Goal: Task Accomplishment & Management: Manage account settings

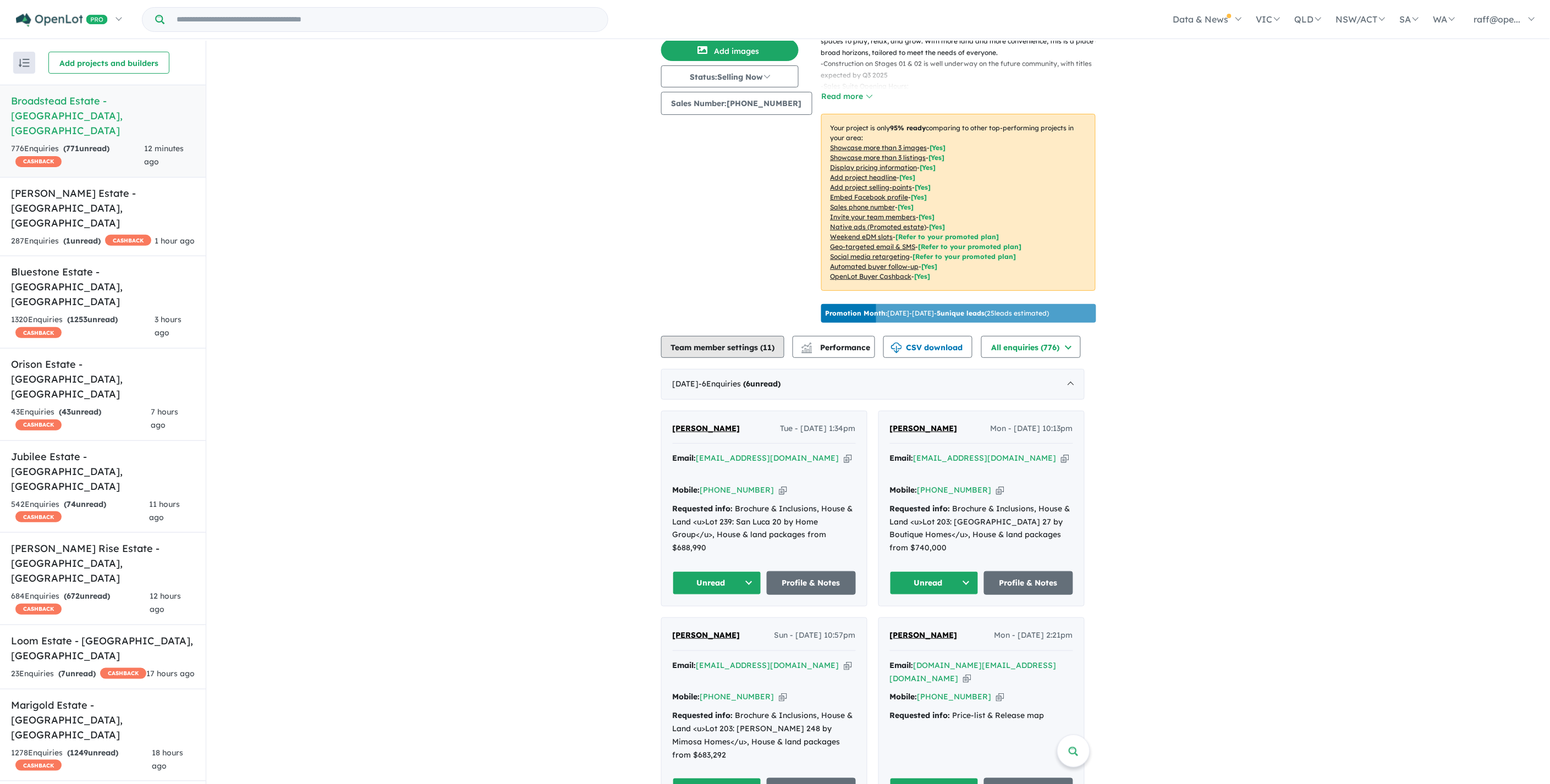
scroll to position [122, 0]
click at [875, 350] on button "Performance" at bounding box center [833, 346] width 82 height 22
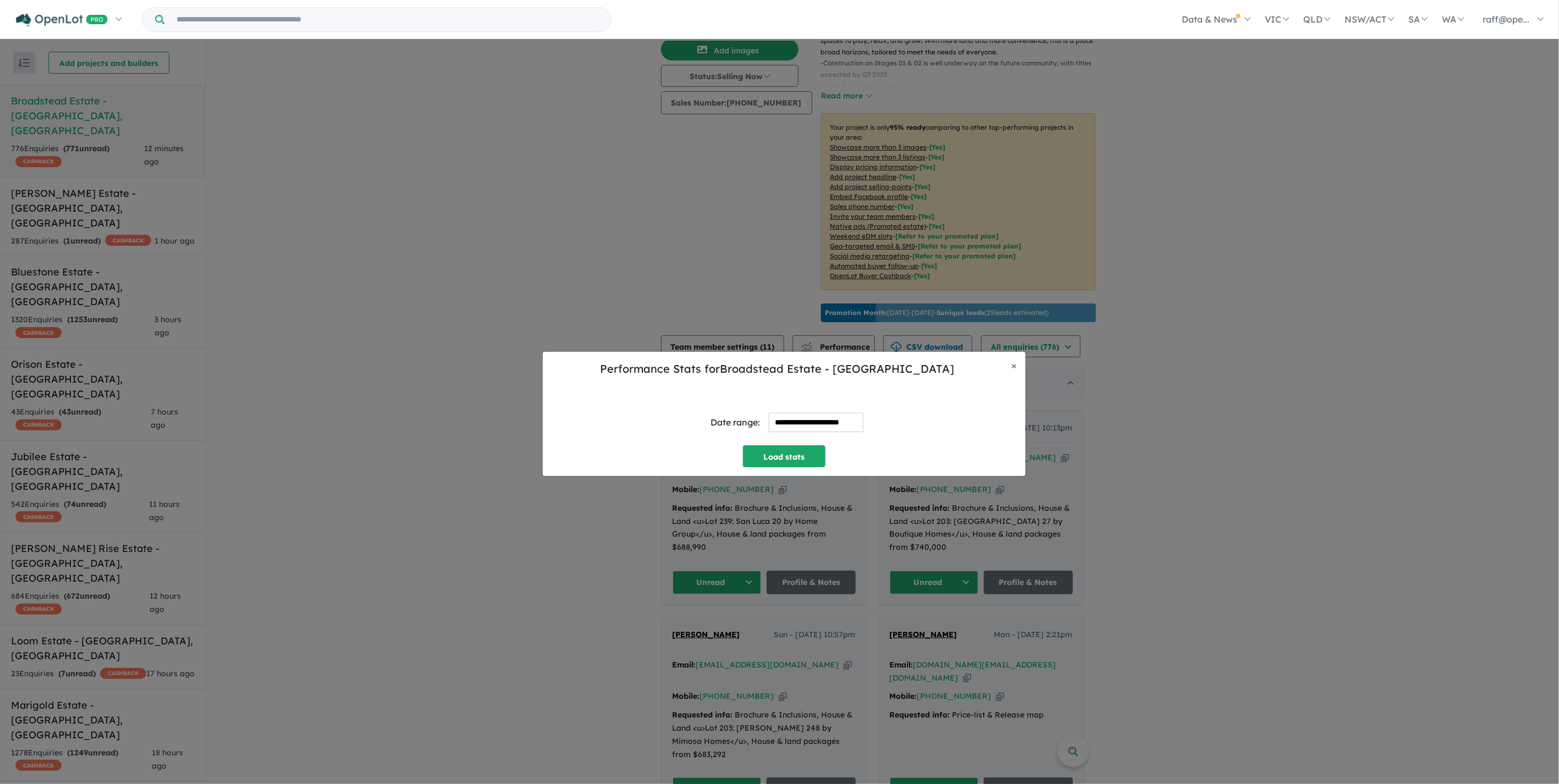
click at [797, 426] on input "**********" at bounding box center [816, 422] width 95 height 19
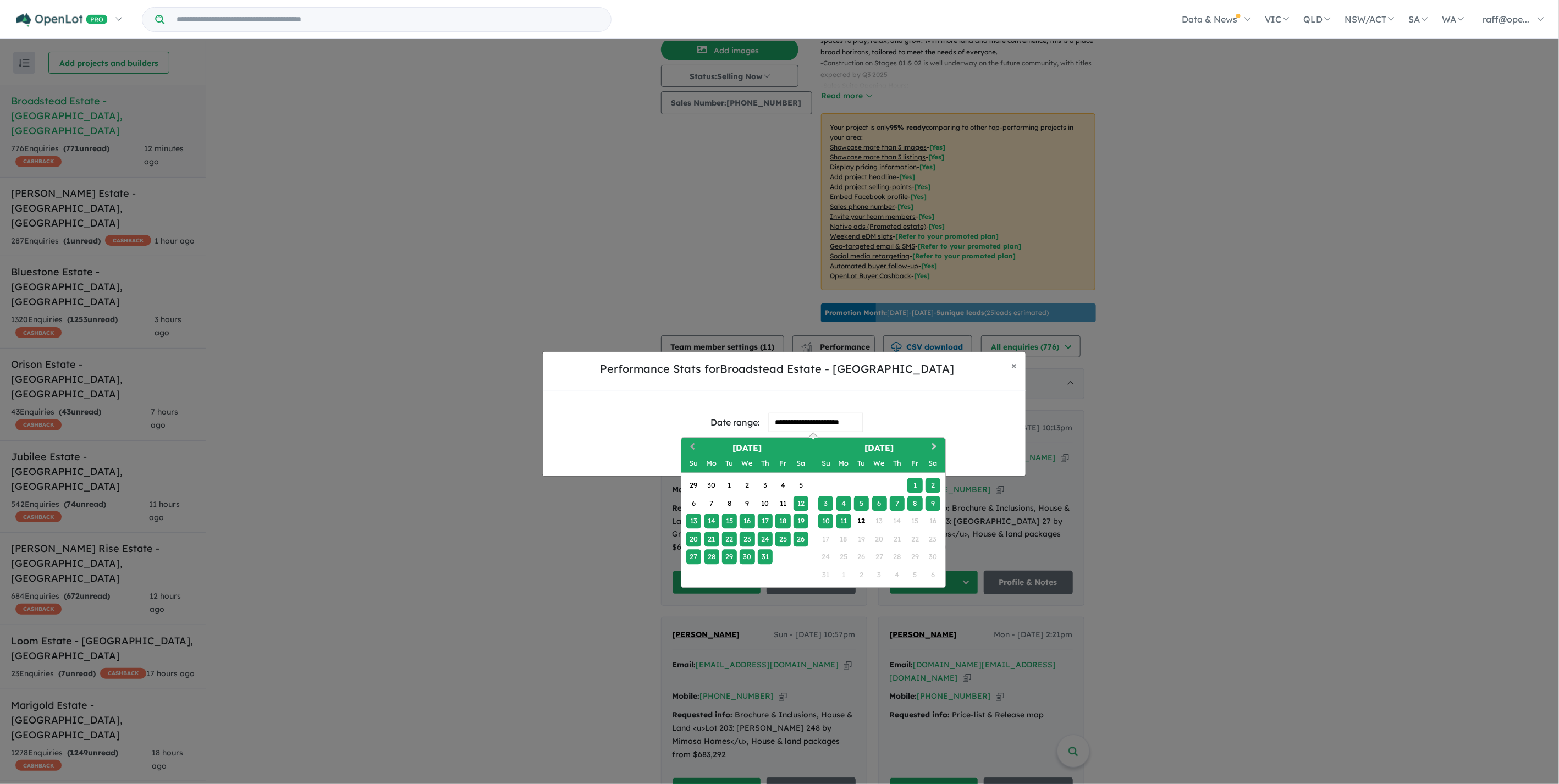
click at [692, 447] on span "Previous Month" at bounding box center [692, 447] width 0 height 14
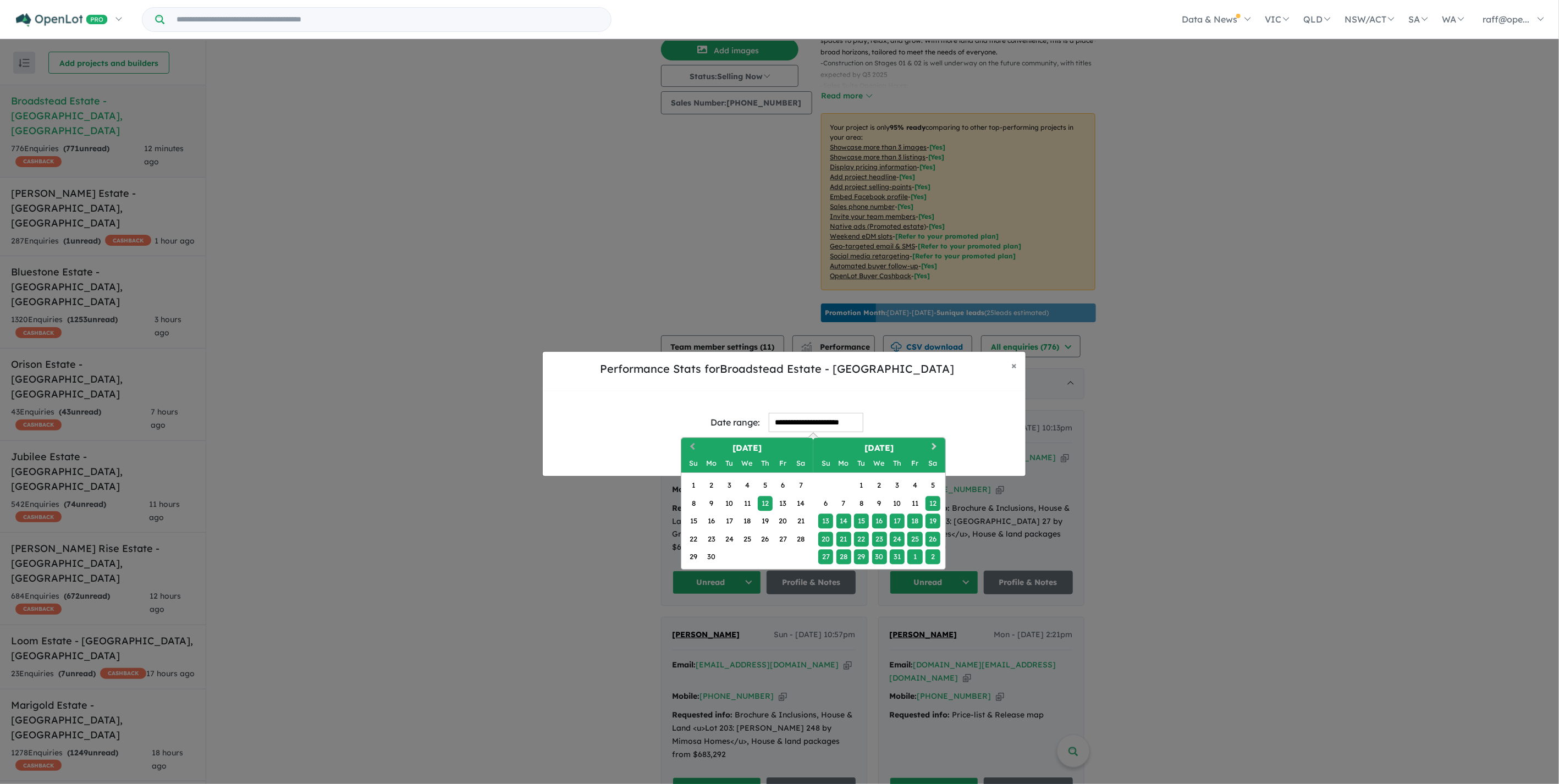
click at [692, 447] on span "Previous Month" at bounding box center [692, 447] width 0 height 14
click at [934, 446] on span "Next Month" at bounding box center [934, 447] width 0 height 14
click at [762, 486] on div "1" at bounding box center [765, 486] width 15 height 15
click at [937, 447] on button "Next Month" at bounding box center [935, 447] width 17 height 17
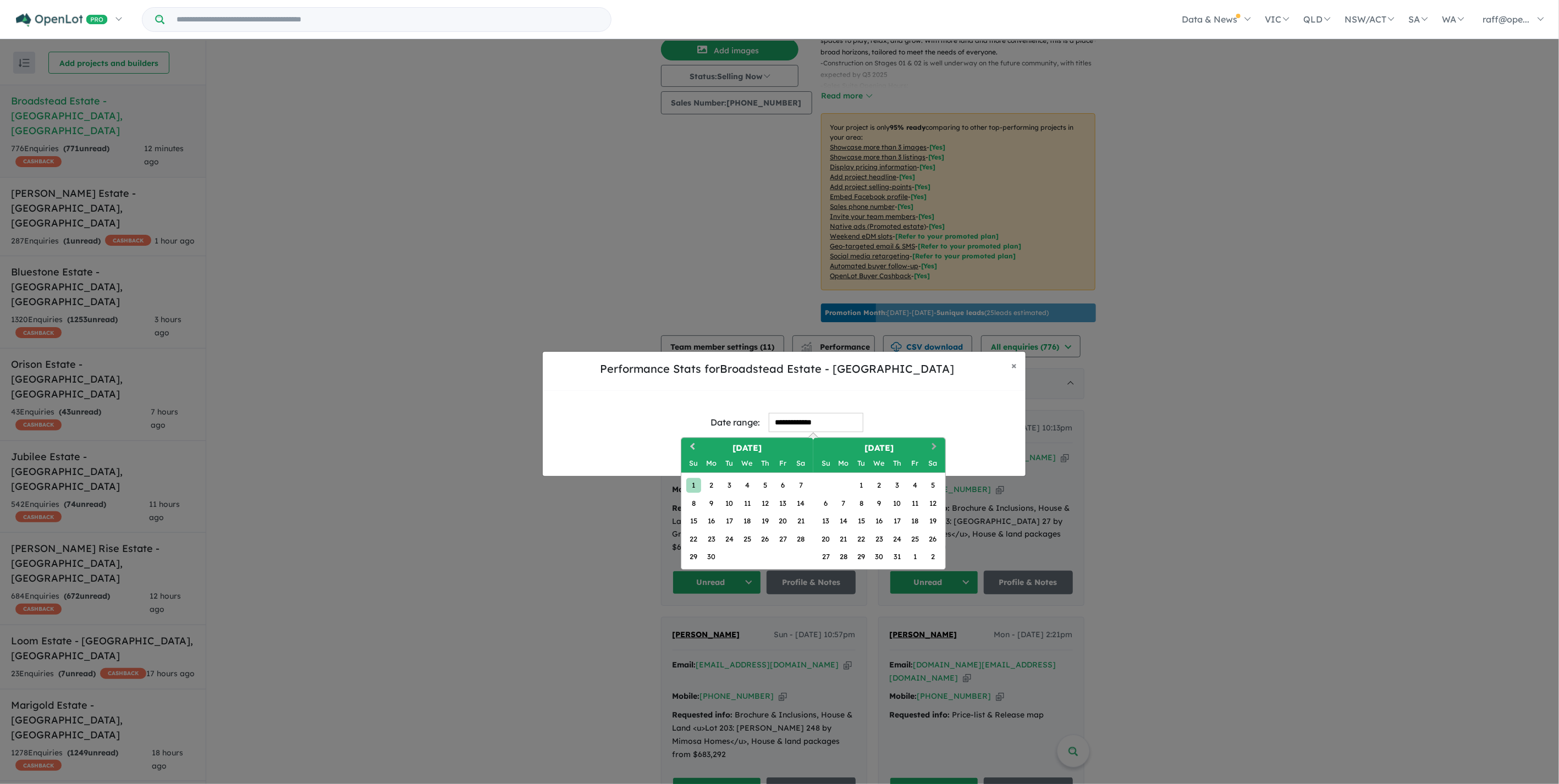
click at [934, 446] on span "Next Month" at bounding box center [934, 447] width 0 height 14
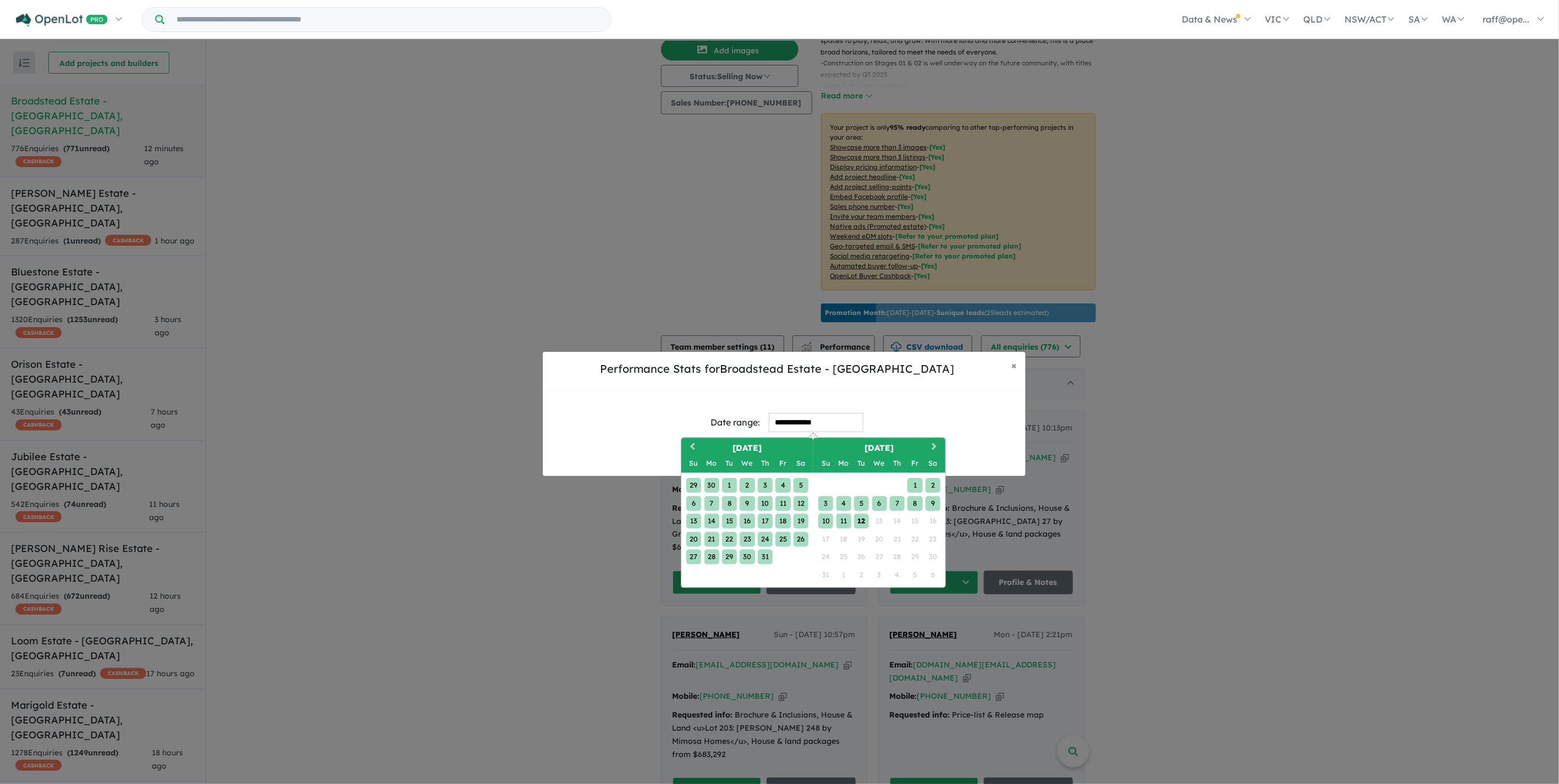
click at [867, 519] on div "12" at bounding box center [861, 522] width 15 height 15
type input "**********"
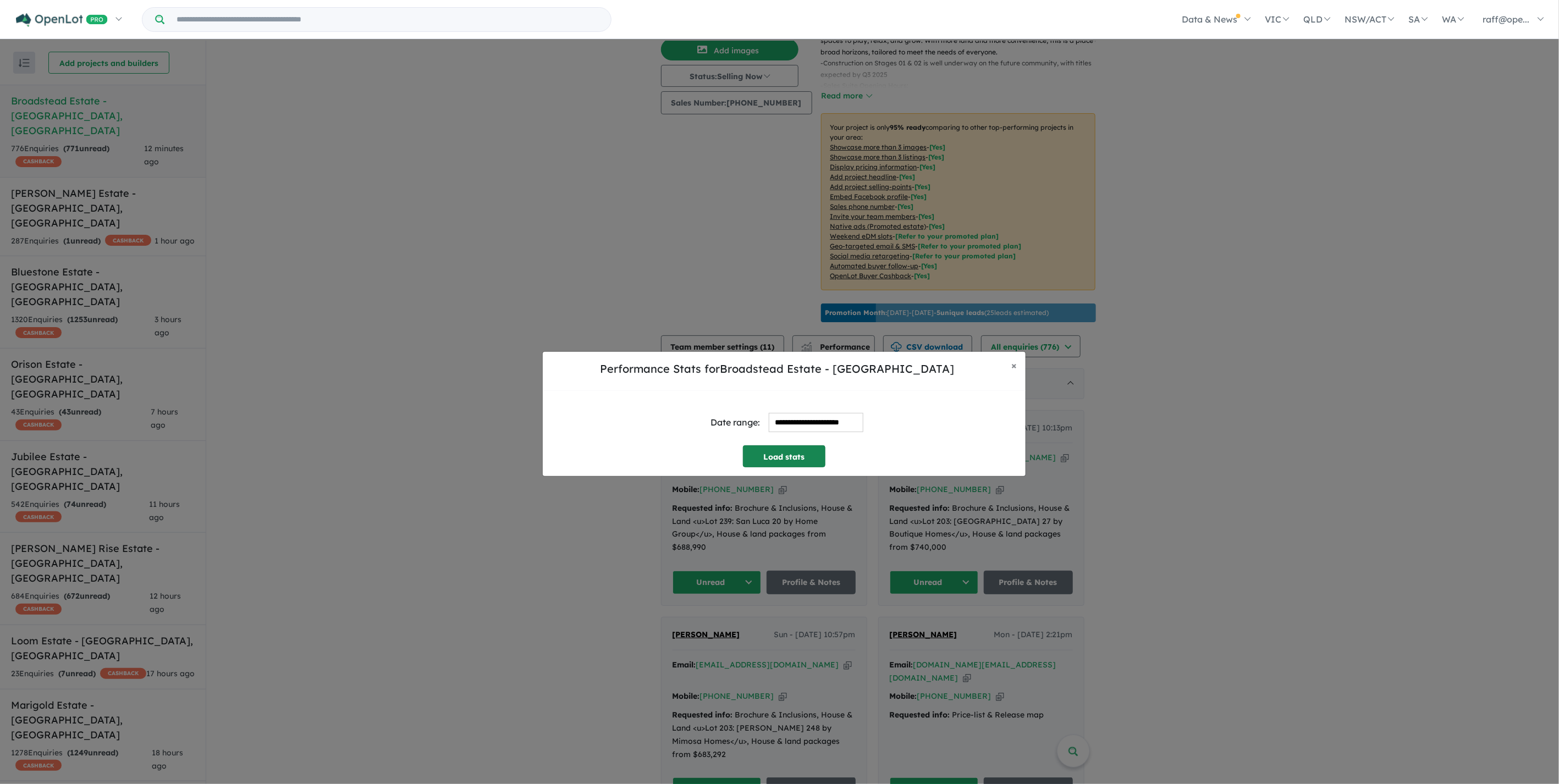
click at [794, 450] on button "Load stats" at bounding box center [783, 456] width 82 height 22
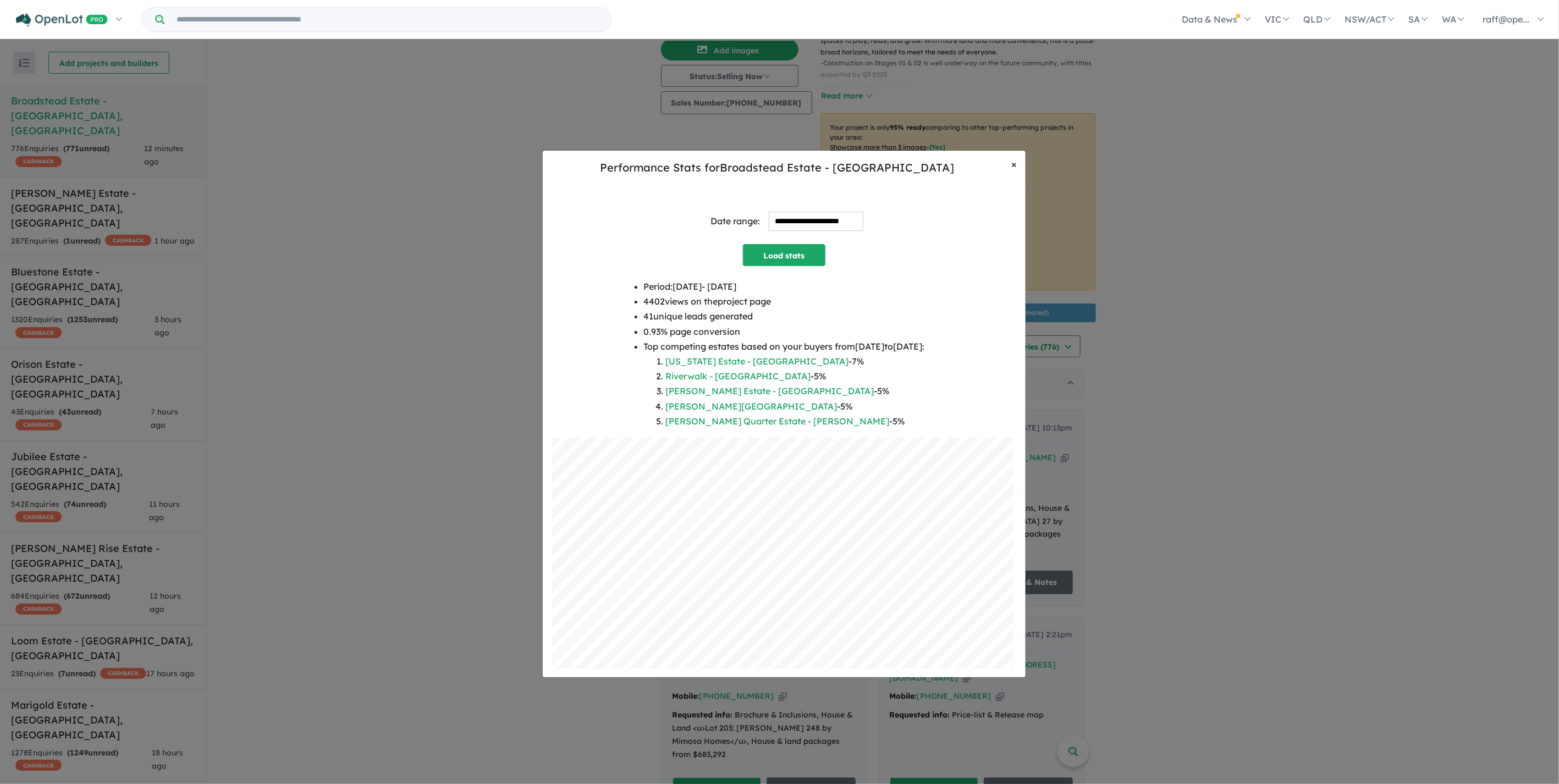
click at [1007, 167] on button "× Close" at bounding box center [1014, 164] width 23 height 27
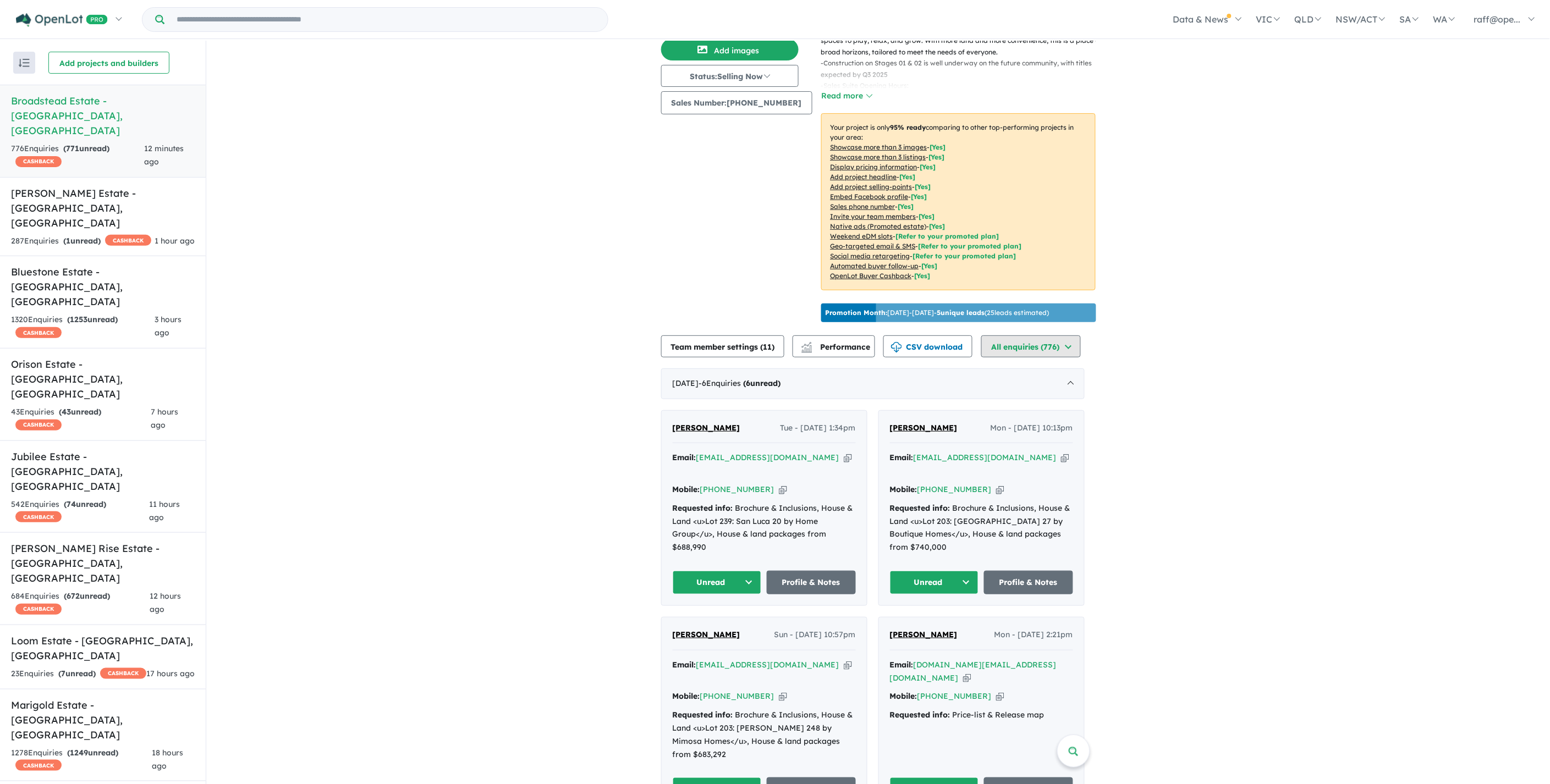
click at [1023, 342] on button "All enquiries ( 776 )" at bounding box center [1031, 346] width 100 height 22
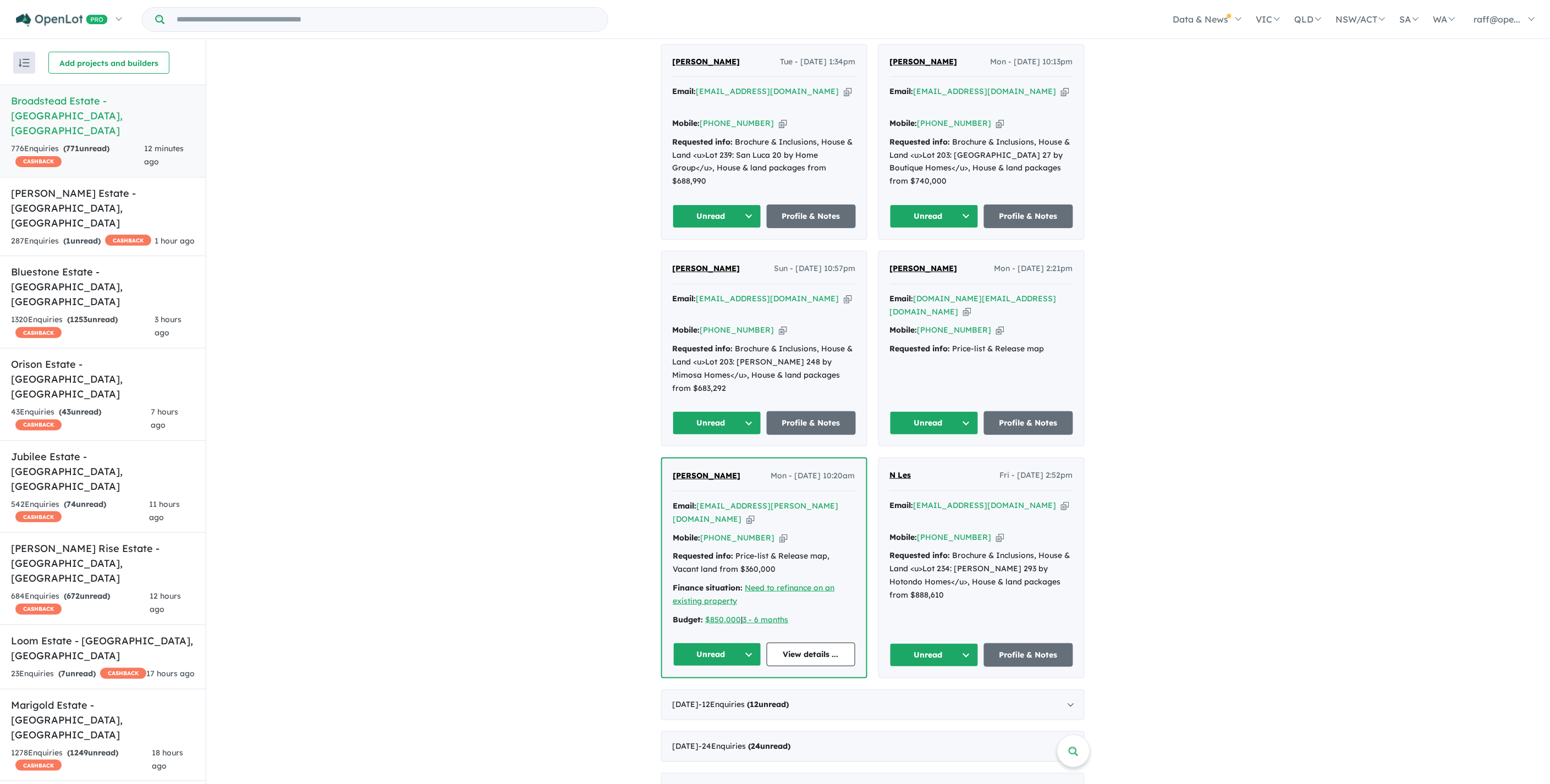
scroll to position [0, 0]
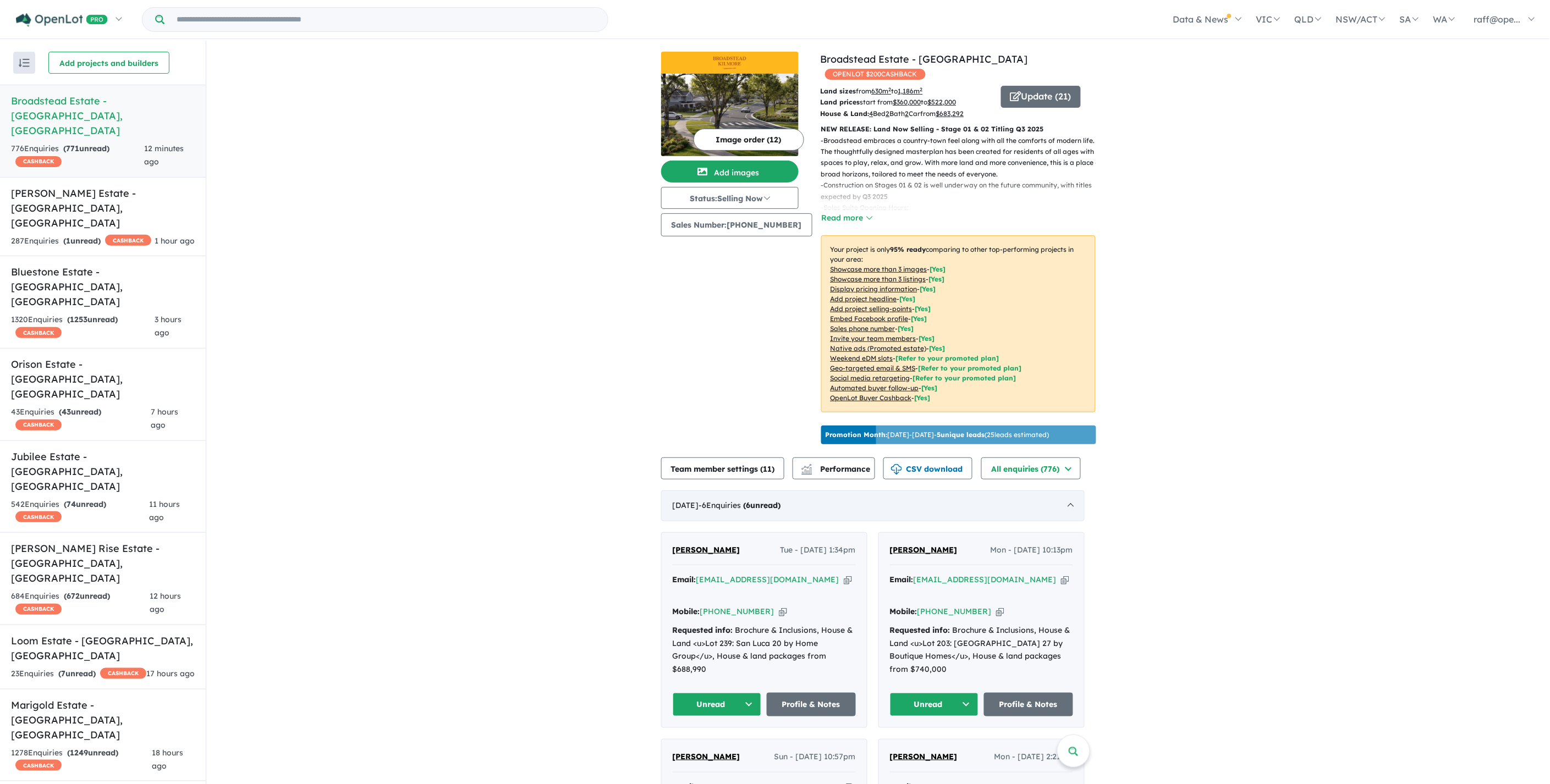
click at [1062, 509] on div "[DATE] - 6 Enquir ies ( 6 unread)" at bounding box center [873, 505] width 423 height 31
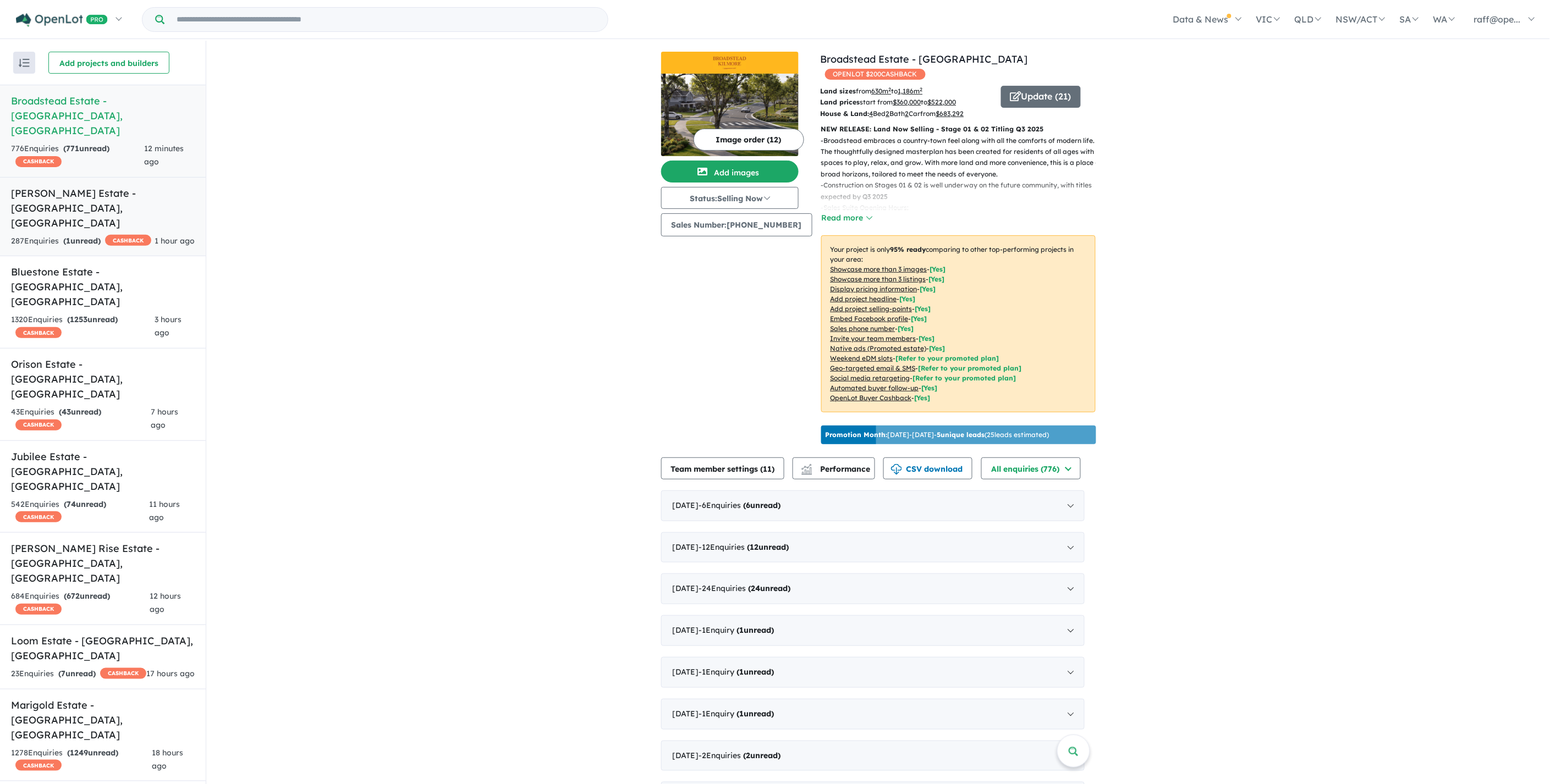
click at [82, 186] on h5 "[PERSON_NAME] Estate - [GEOGRAPHIC_DATA] , [GEOGRAPHIC_DATA]" at bounding box center [102, 208] width 183 height 45
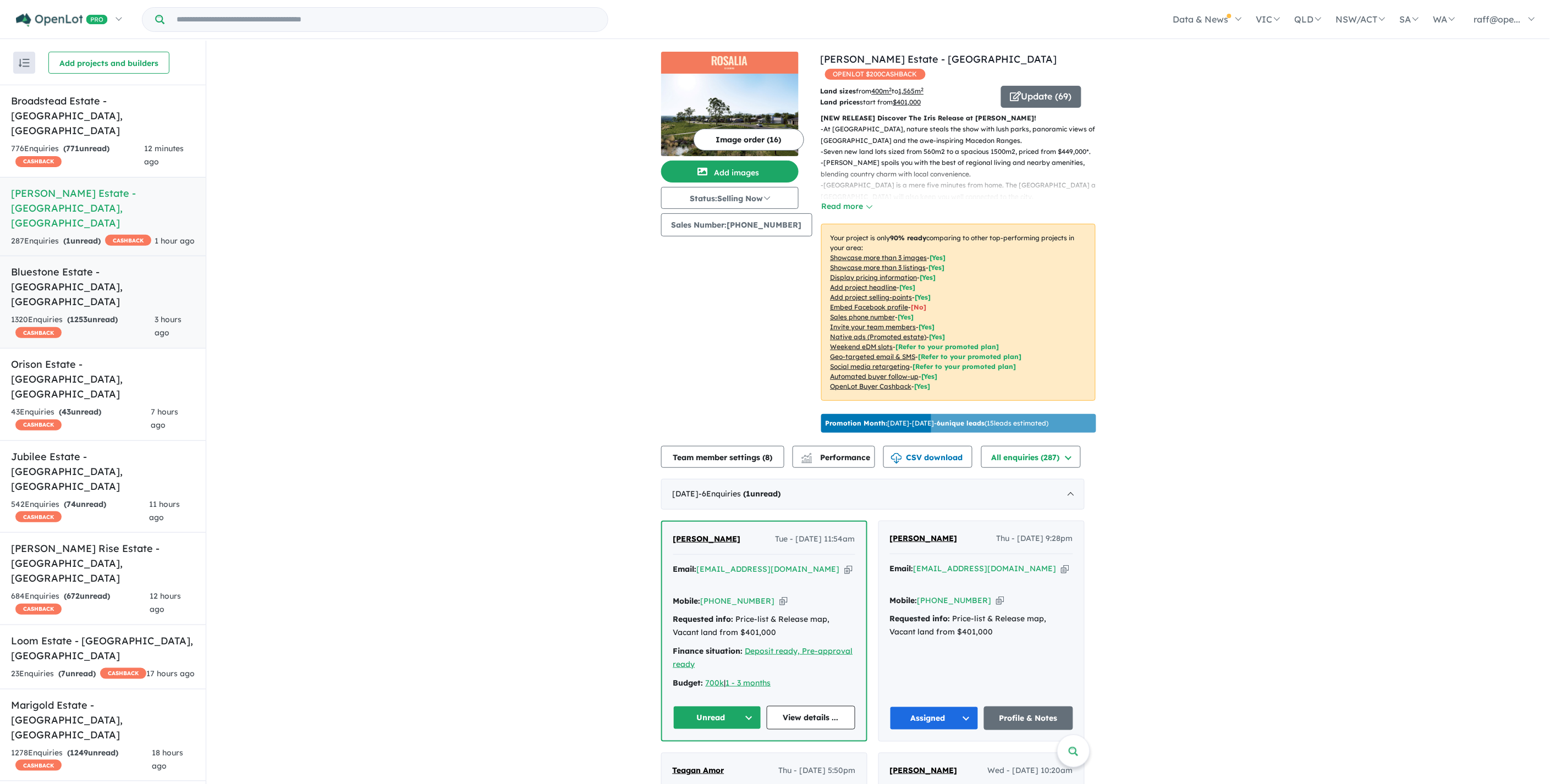
click at [109, 314] on div "1320 Enquir ies ( 1253 unread) CASHBACK" at bounding box center [82, 327] width 144 height 27
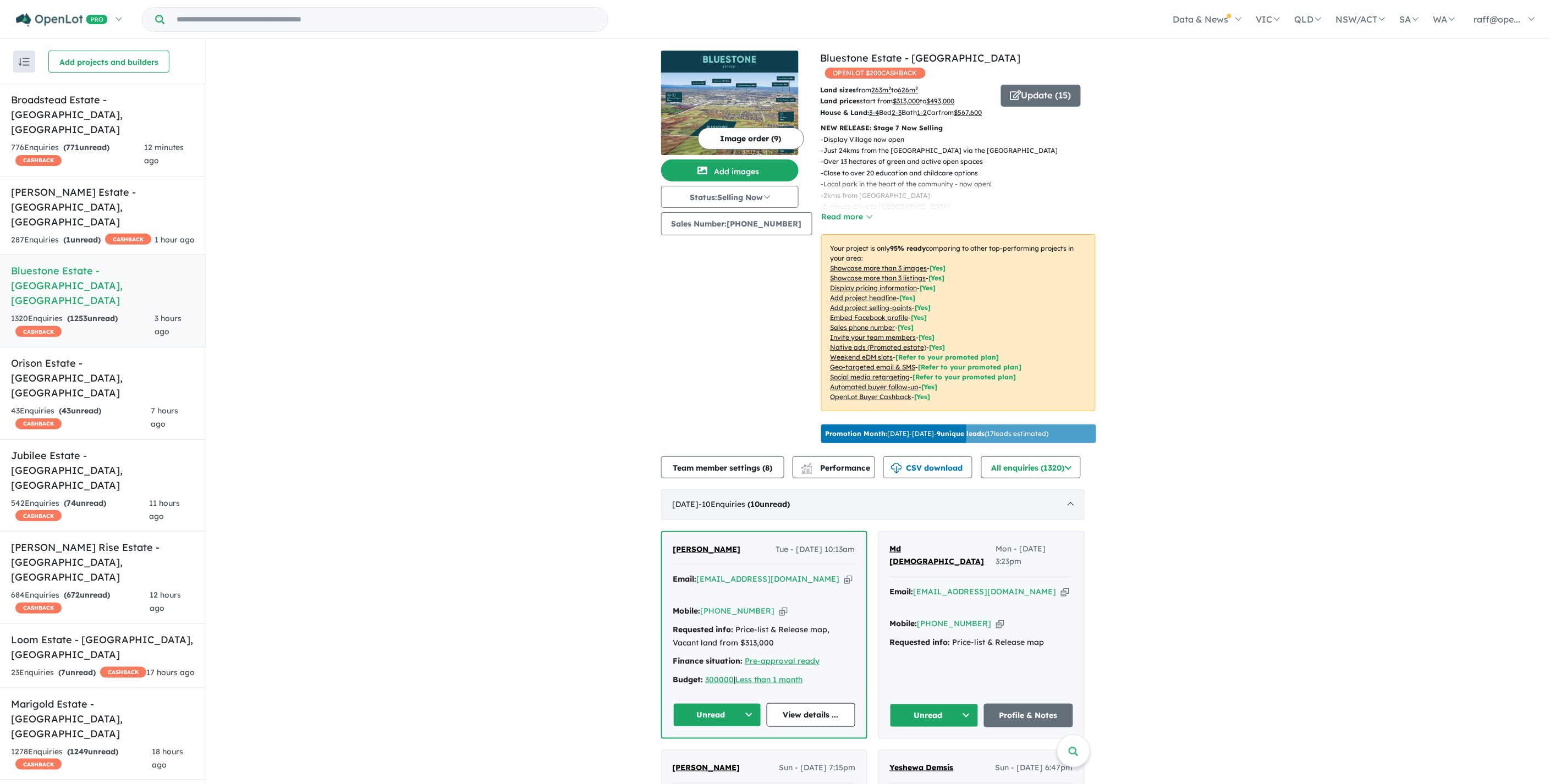
click at [1059, 518] on div "[DATE] - 10 Enquir ies ( 10 unread)" at bounding box center [873, 504] width 423 height 31
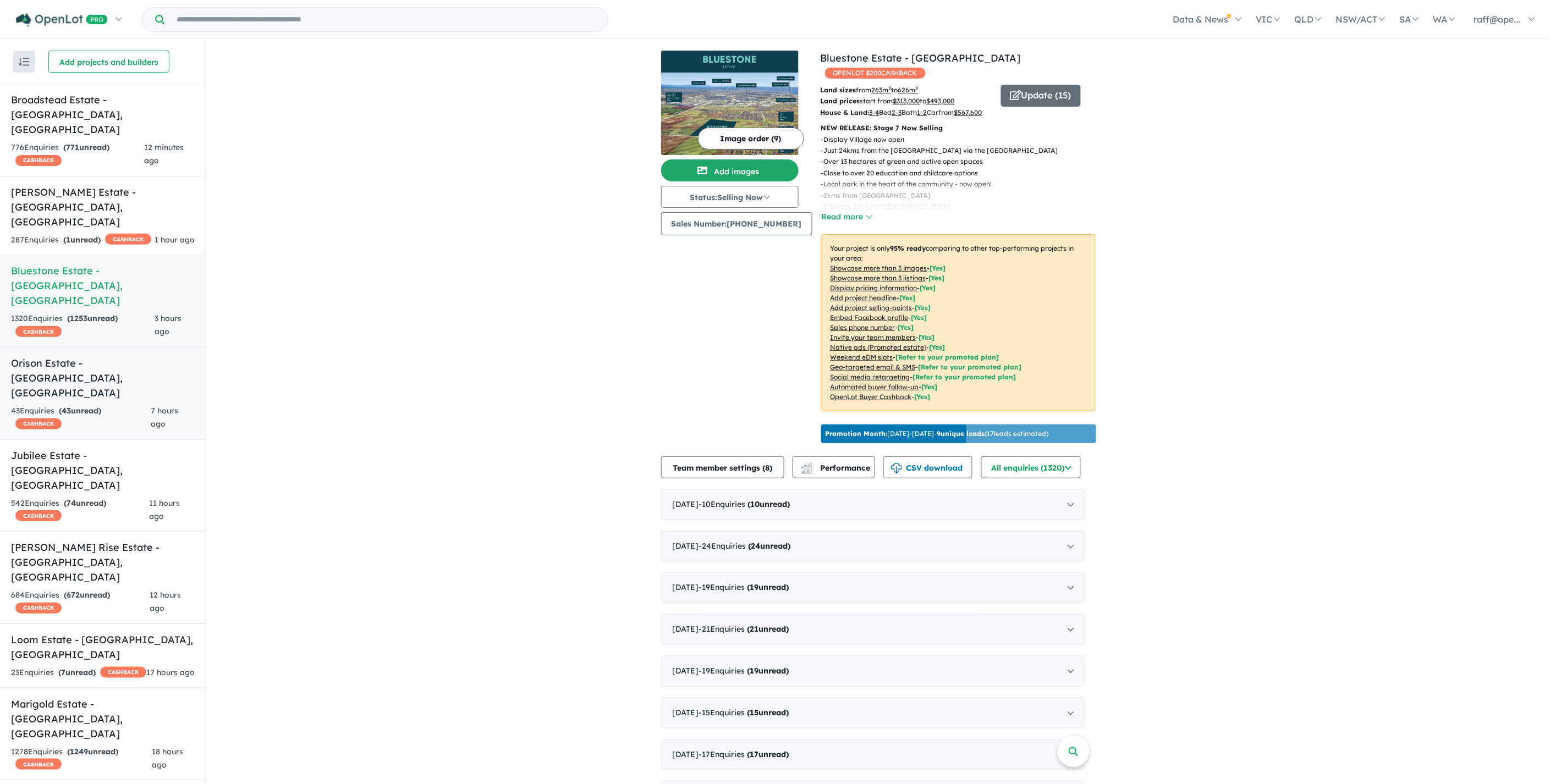
drag, startPoint x: 90, startPoint y: 296, endPoint x: 107, endPoint y: 305, distance: 19.2
click at [90, 347] on link "Orison Estate - [GEOGRAPHIC_DATA] , [GEOGRAPHIC_DATA] 43 Enquir ies ( 43 unread…" at bounding box center [103, 393] width 206 height 93
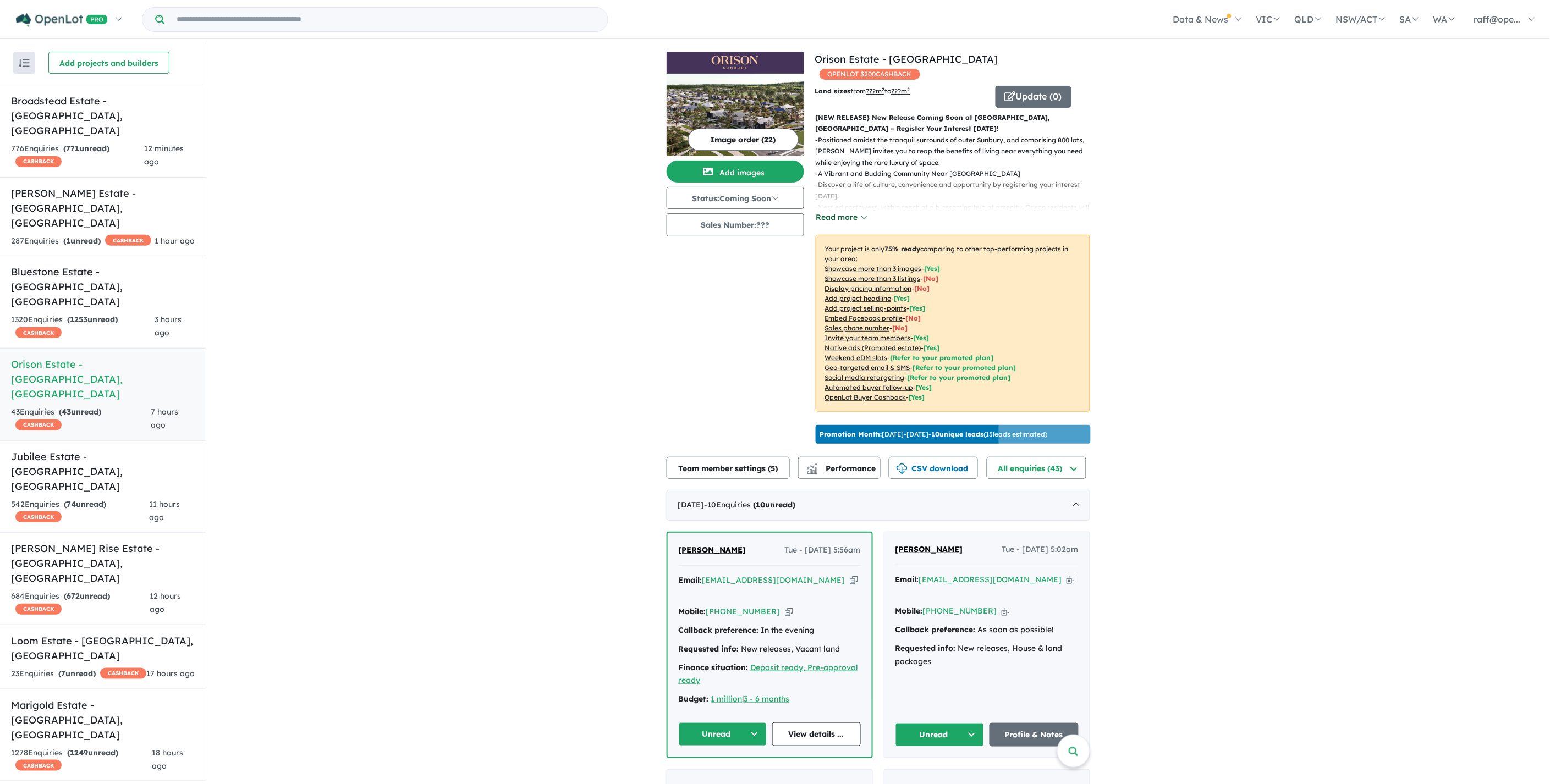
click at [840, 211] on button "Read more" at bounding box center [841, 217] width 51 height 12
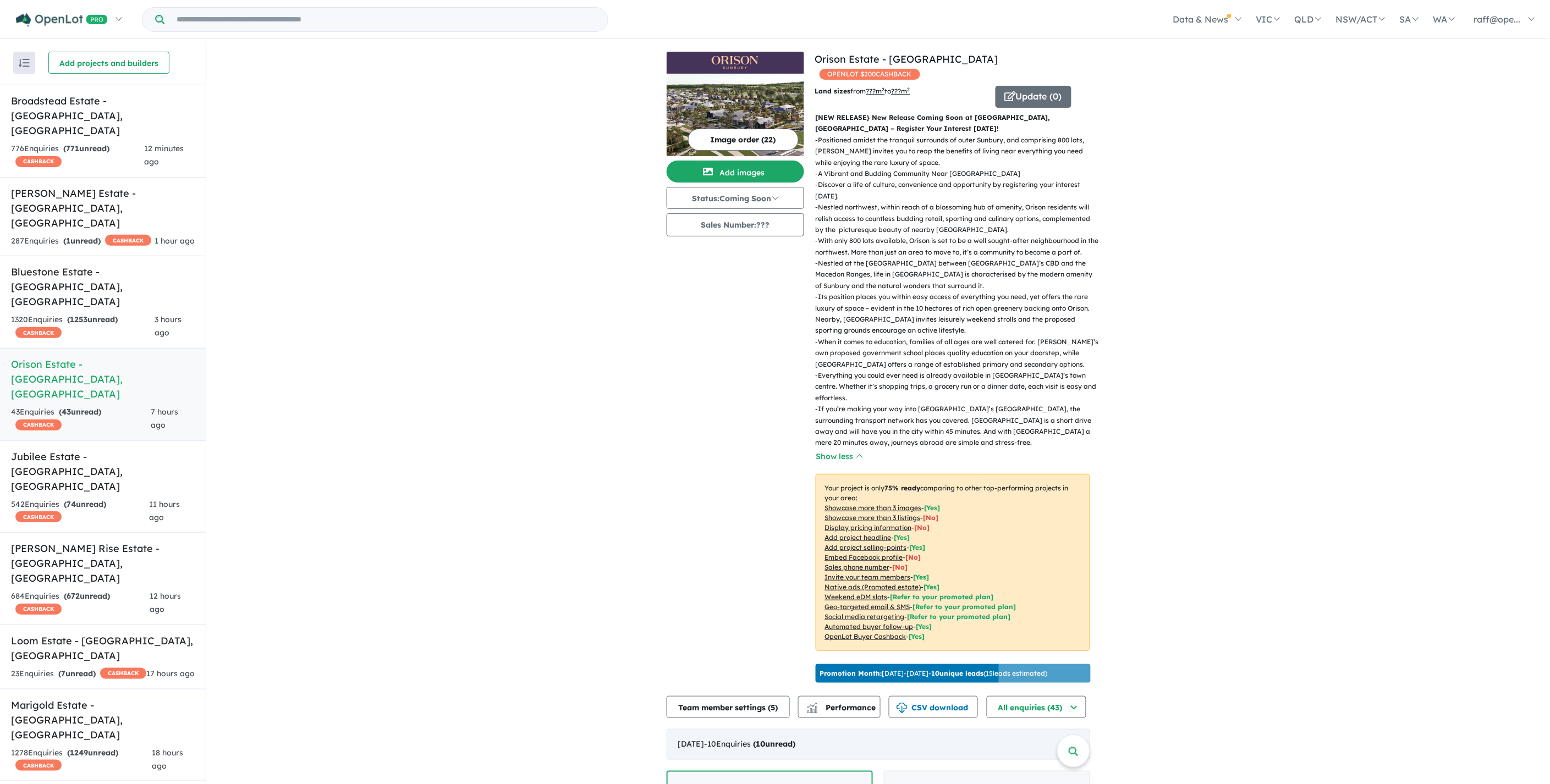
click at [1062, 729] on div "[DATE] - 10 Enquir ies ( 10 unread)" at bounding box center [878, 744] width 423 height 31
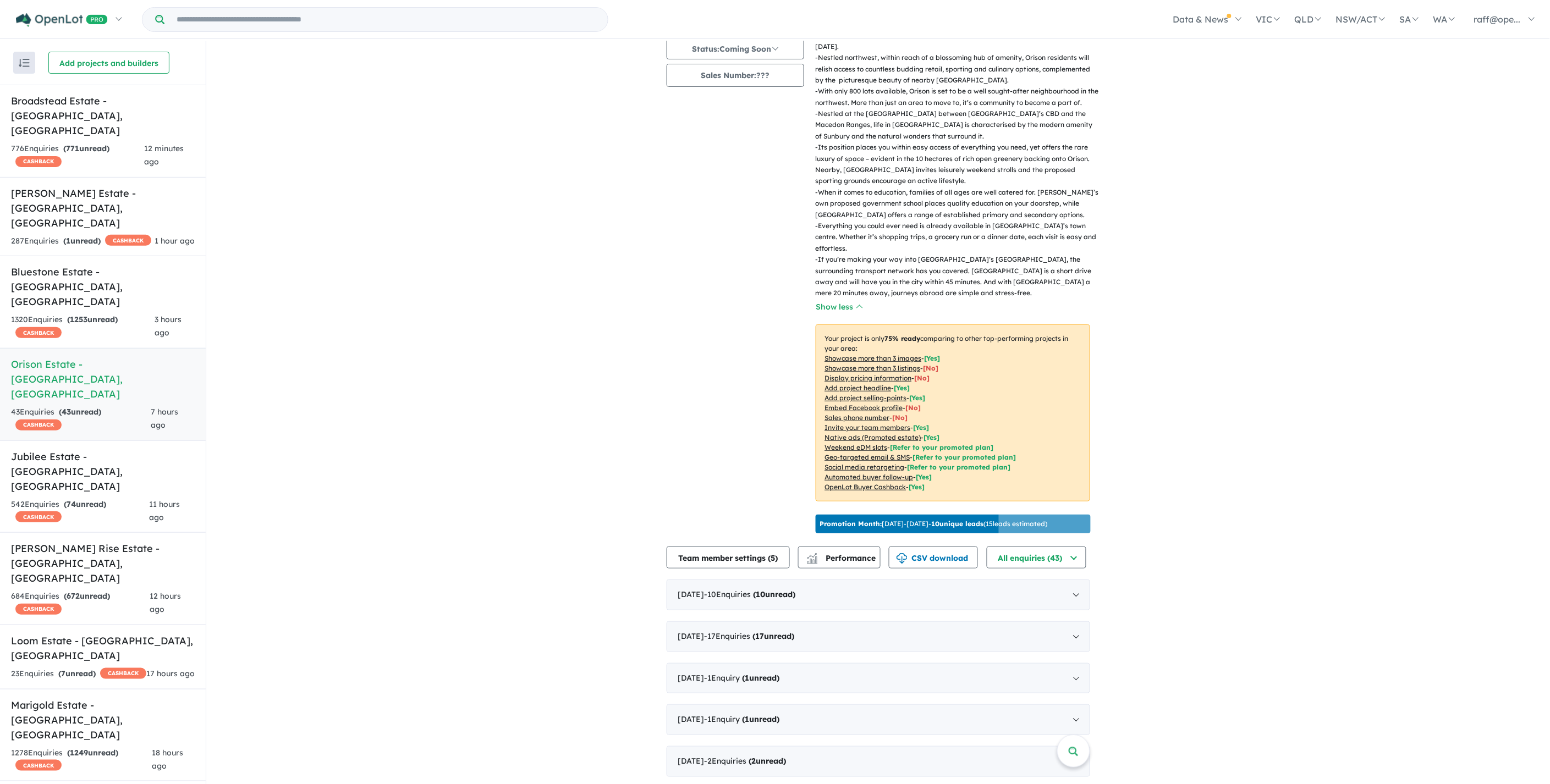
scroll to position [366, 0]
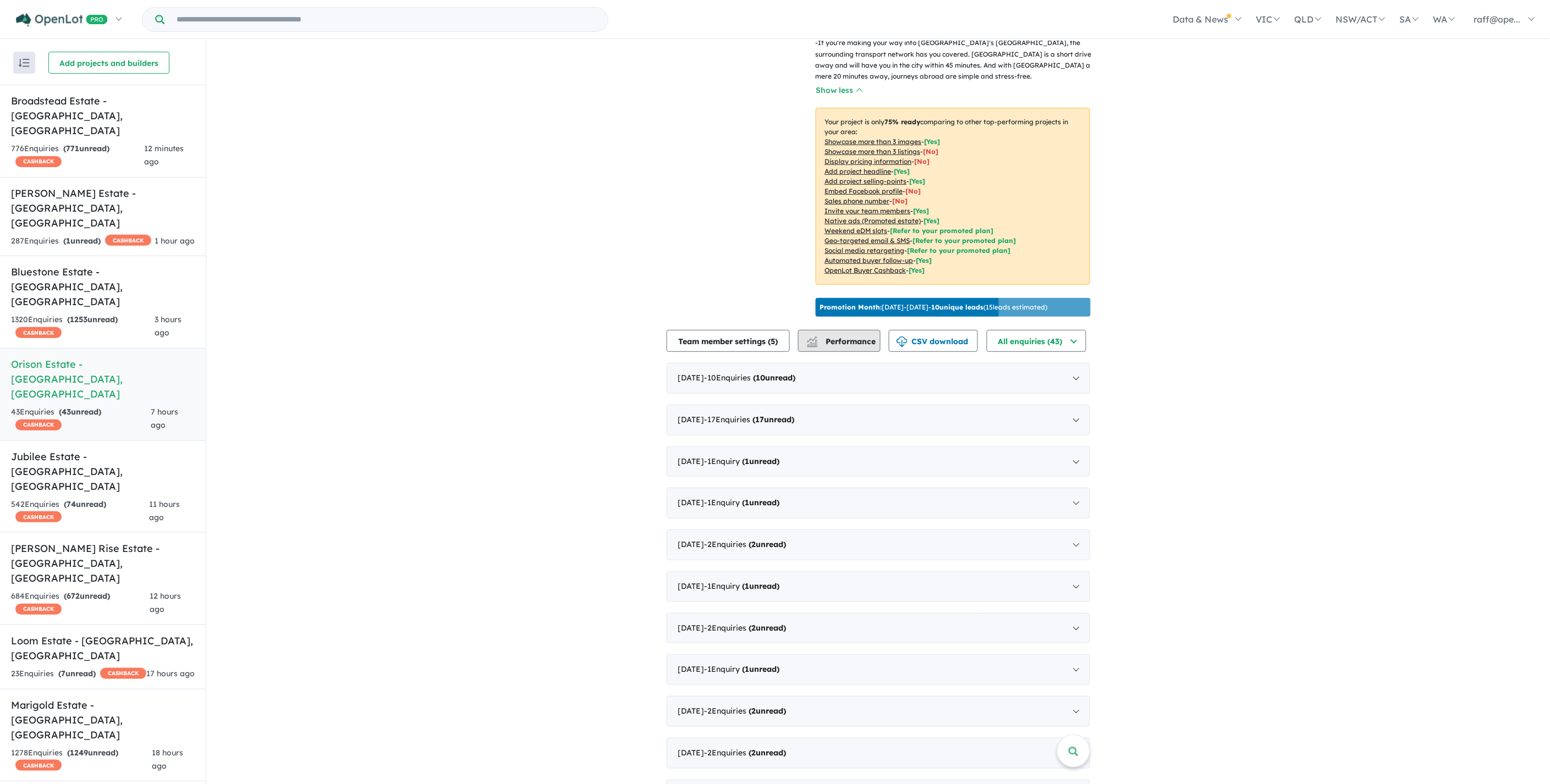
click at [834, 332] on button "Performance" at bounding box center [839, 341] width 82 height 22
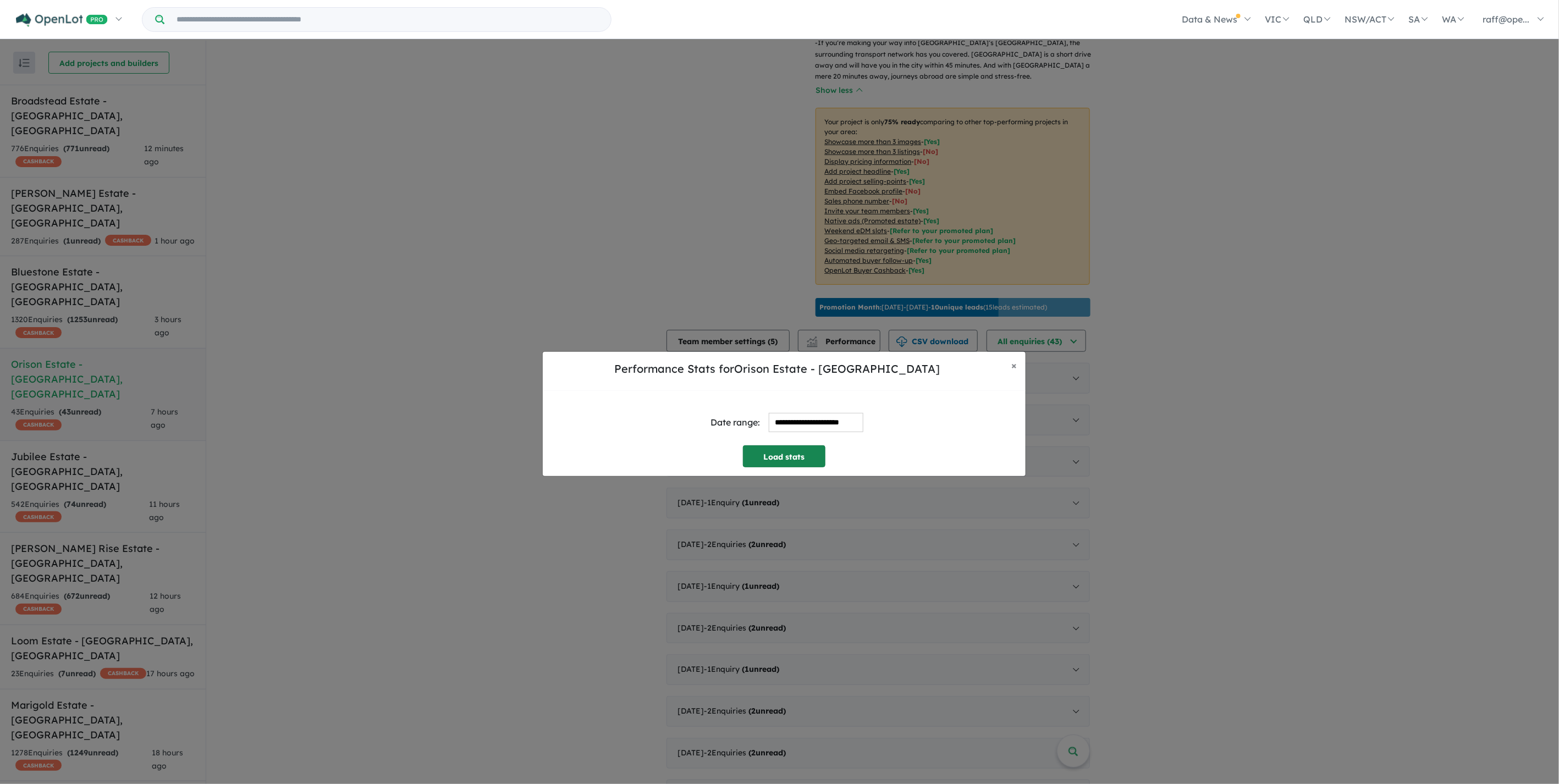
click at [798, 465] on button "Load stats" at bounding box center [783, 456] width 82 height 22
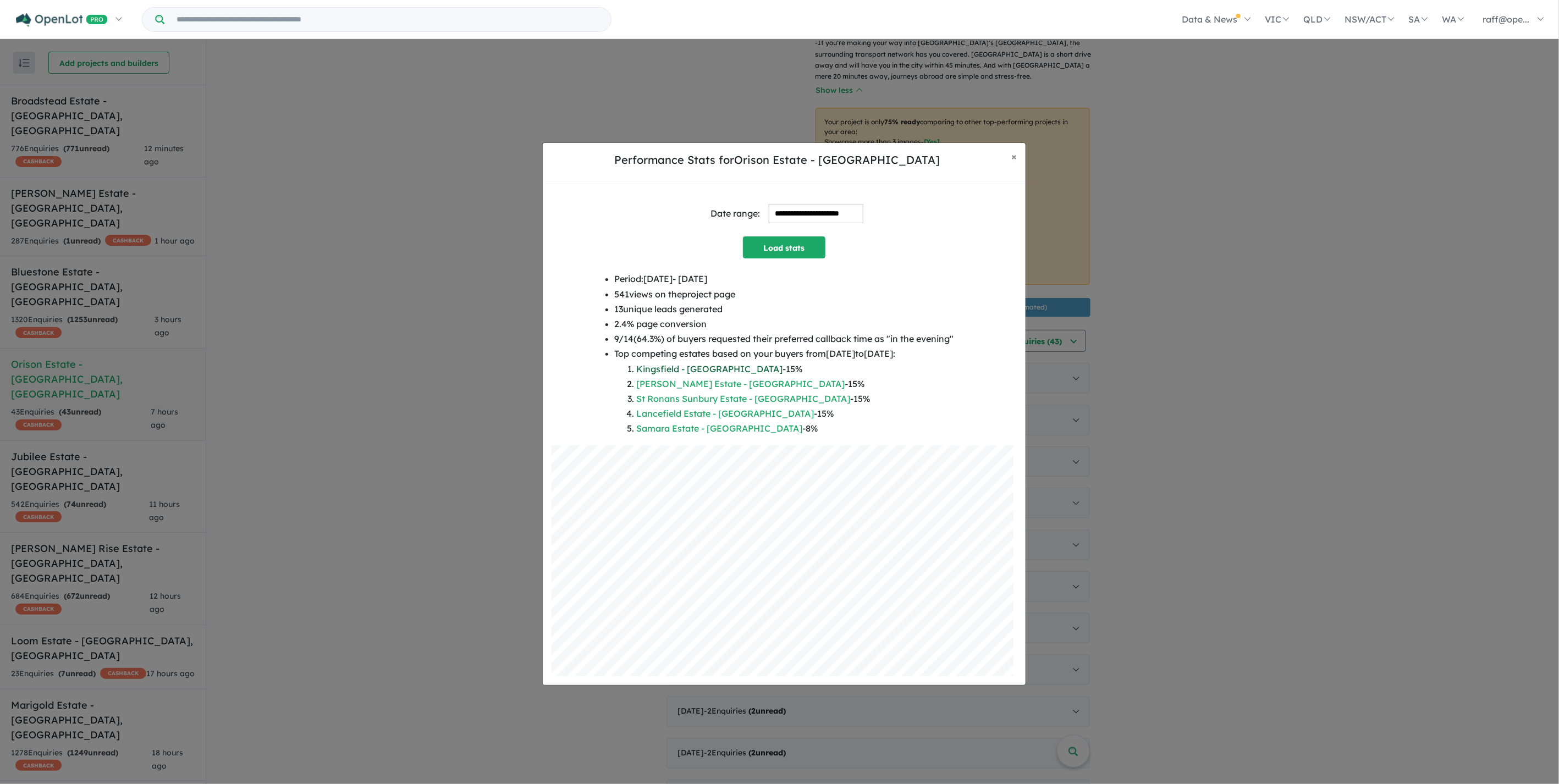
click at [680, 369] on link "Kingsfield - [GEOGRAPHIC_DATA]" at bounding box center [709, 368] width 146 height 11
click at [1217, 320] on div "**********" at bounding box center [779, 414] width 1559 height 784
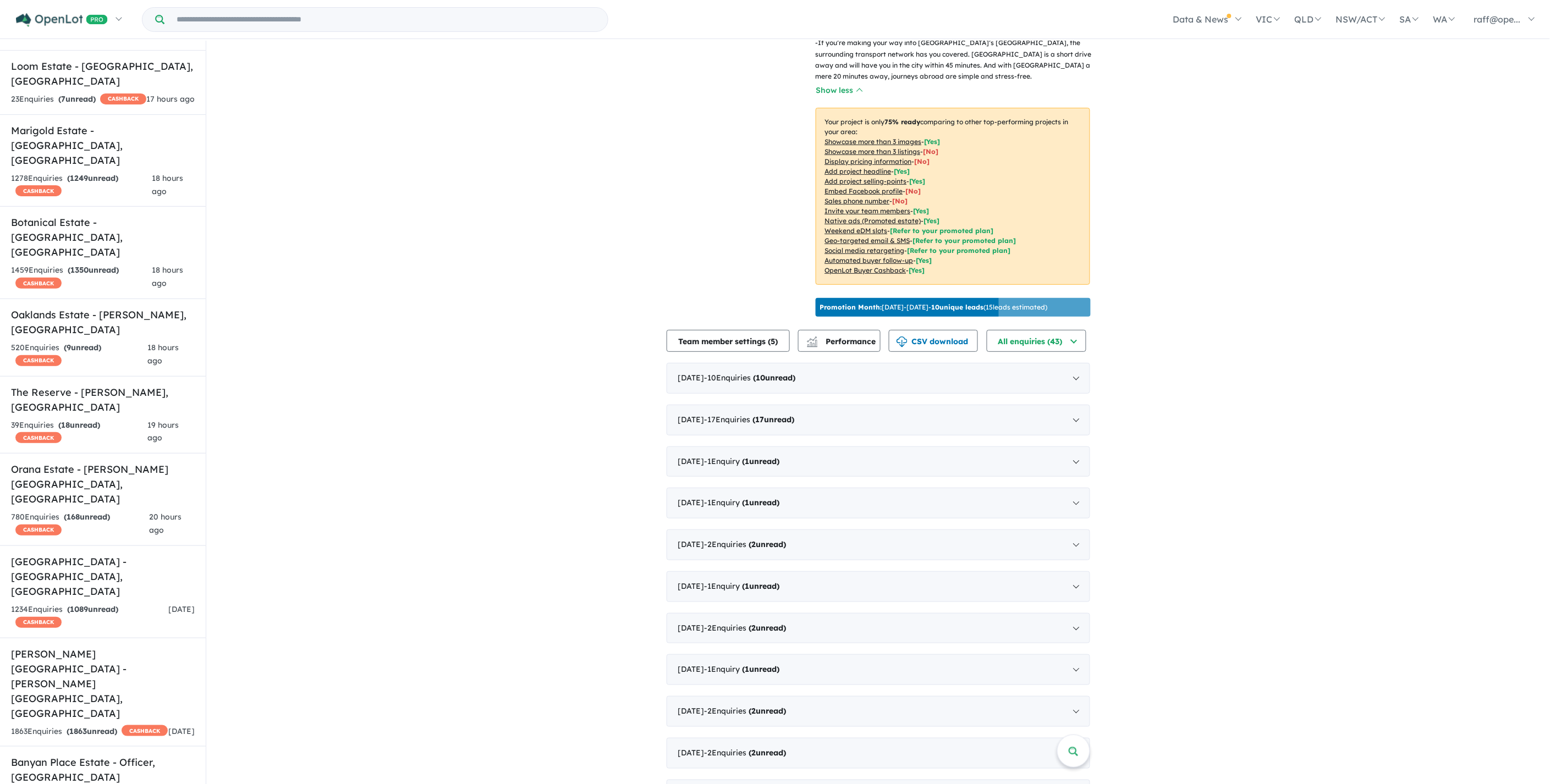
scroll to position [626, 0]
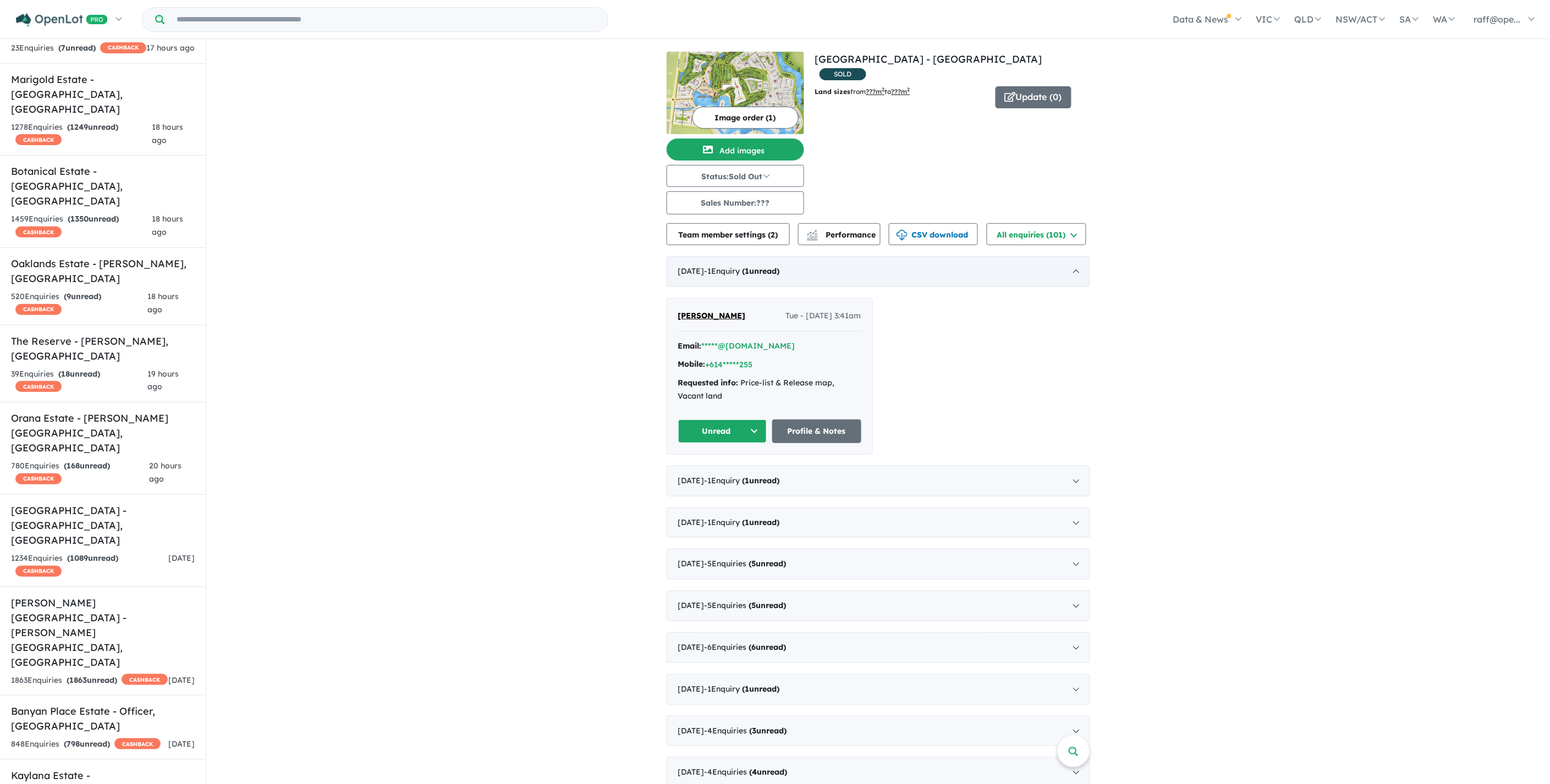
click at [749, 274] on span "1" at bounding box center [747, 271] width 4 height 10
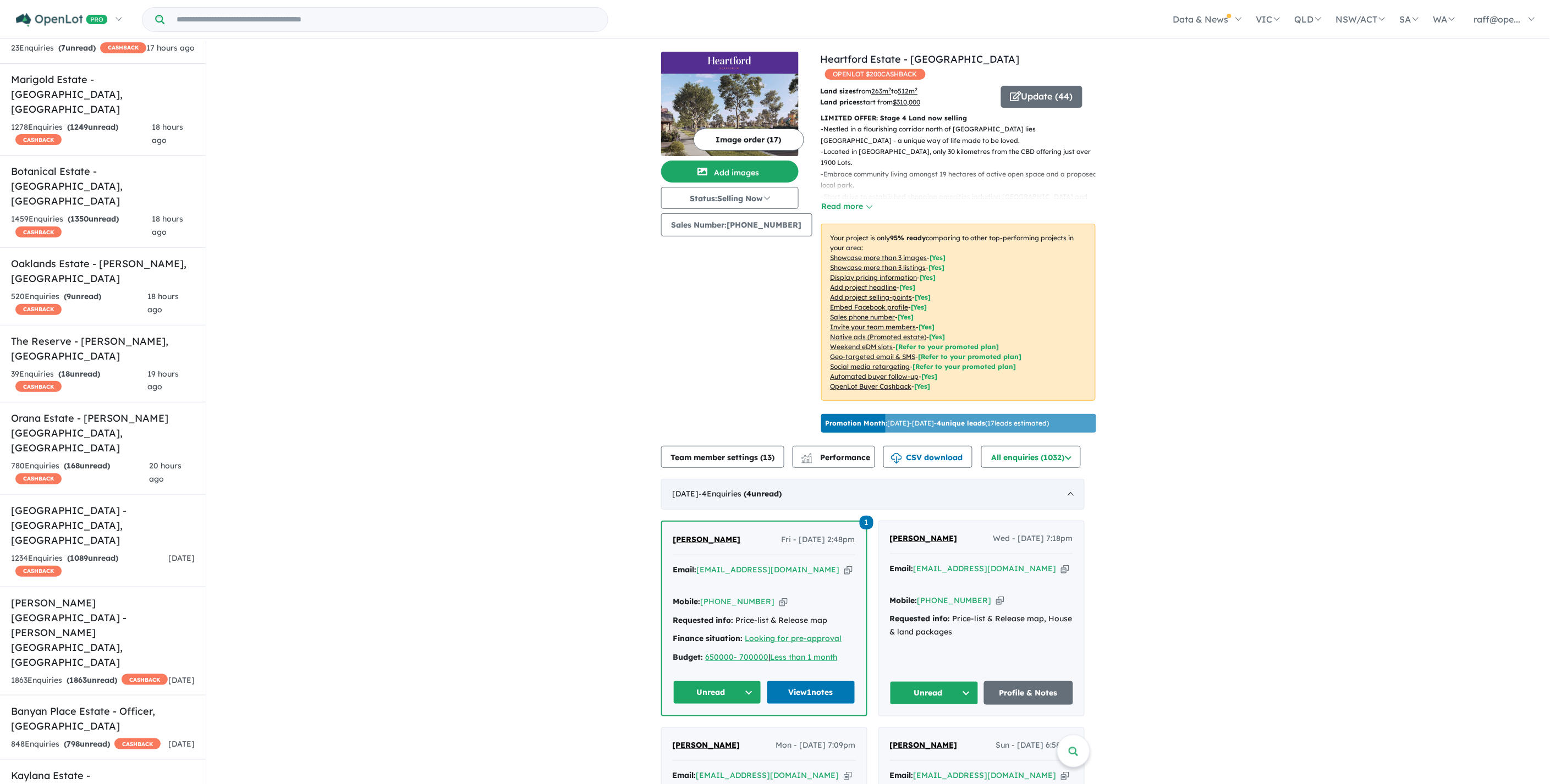
click at [1075, 490] on div "[DATE] - 4 Enquir ies ( 4 unread)" at bounding box center [873, 494] width 423 height 31
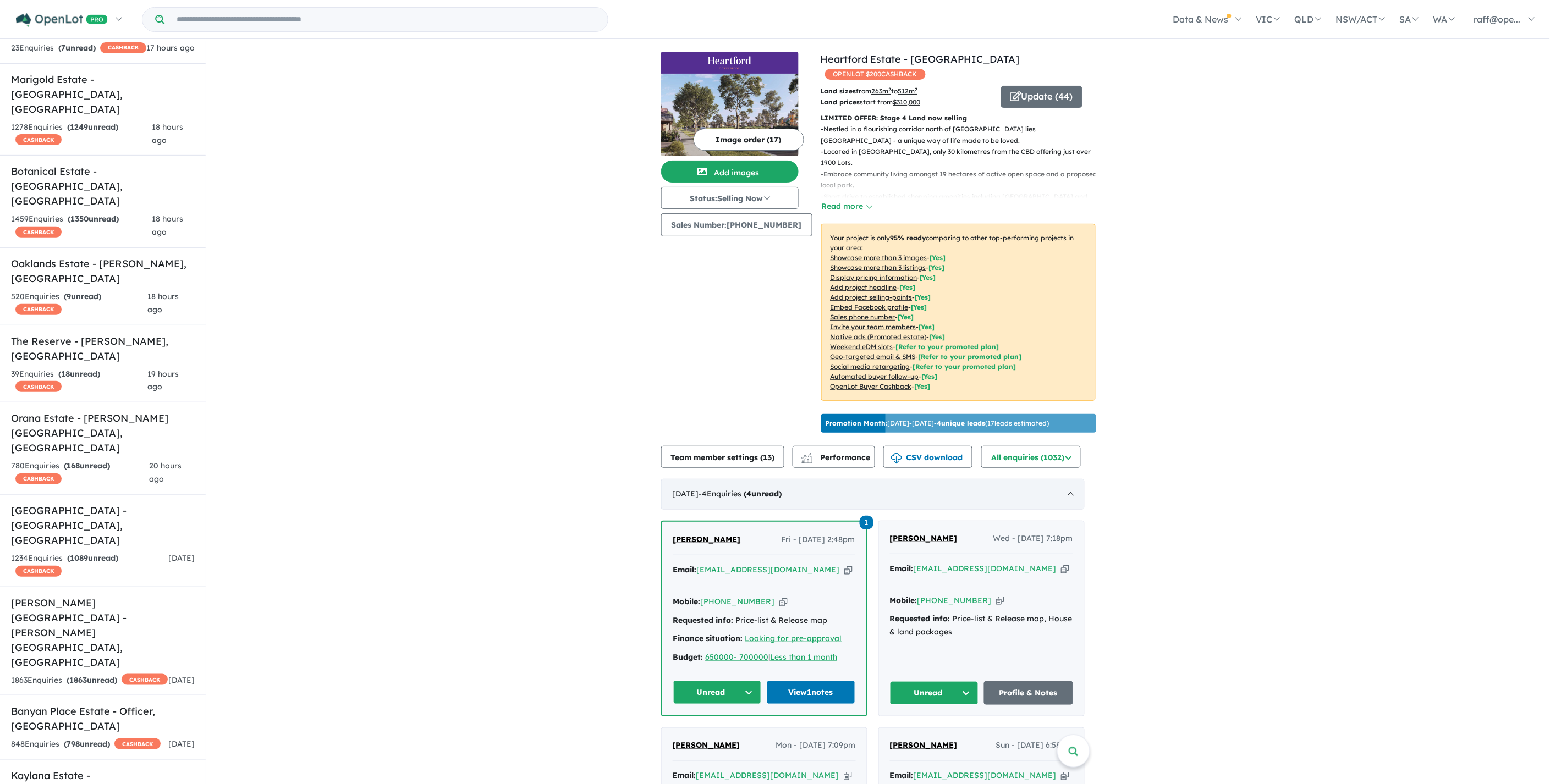
click at [1057, 486] on div "[DATE] - 4 Enquir ies ( 4 unread)" at bounding box center [873, 494] width 423 height 31
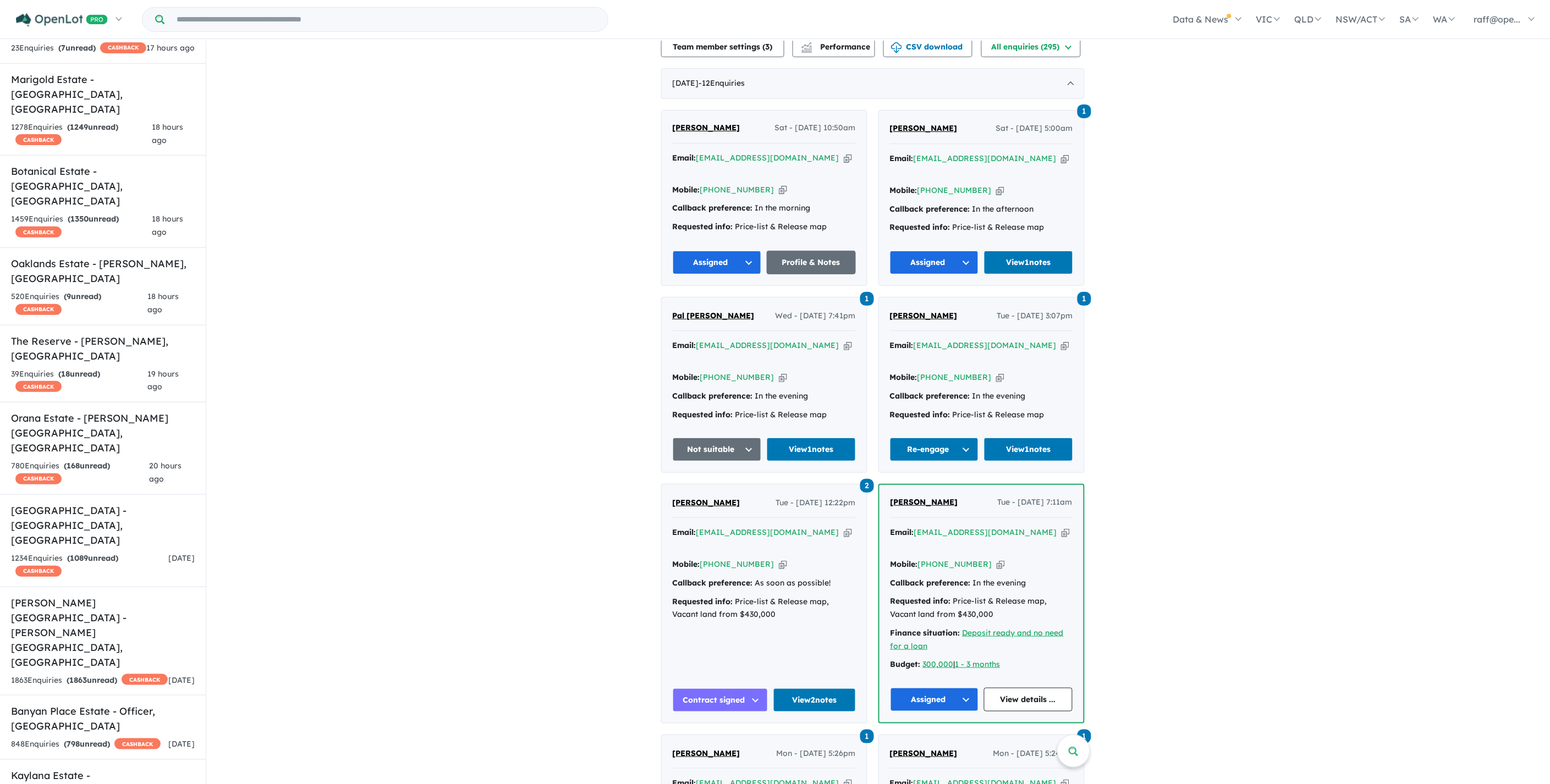
scroll to position [61, 0]
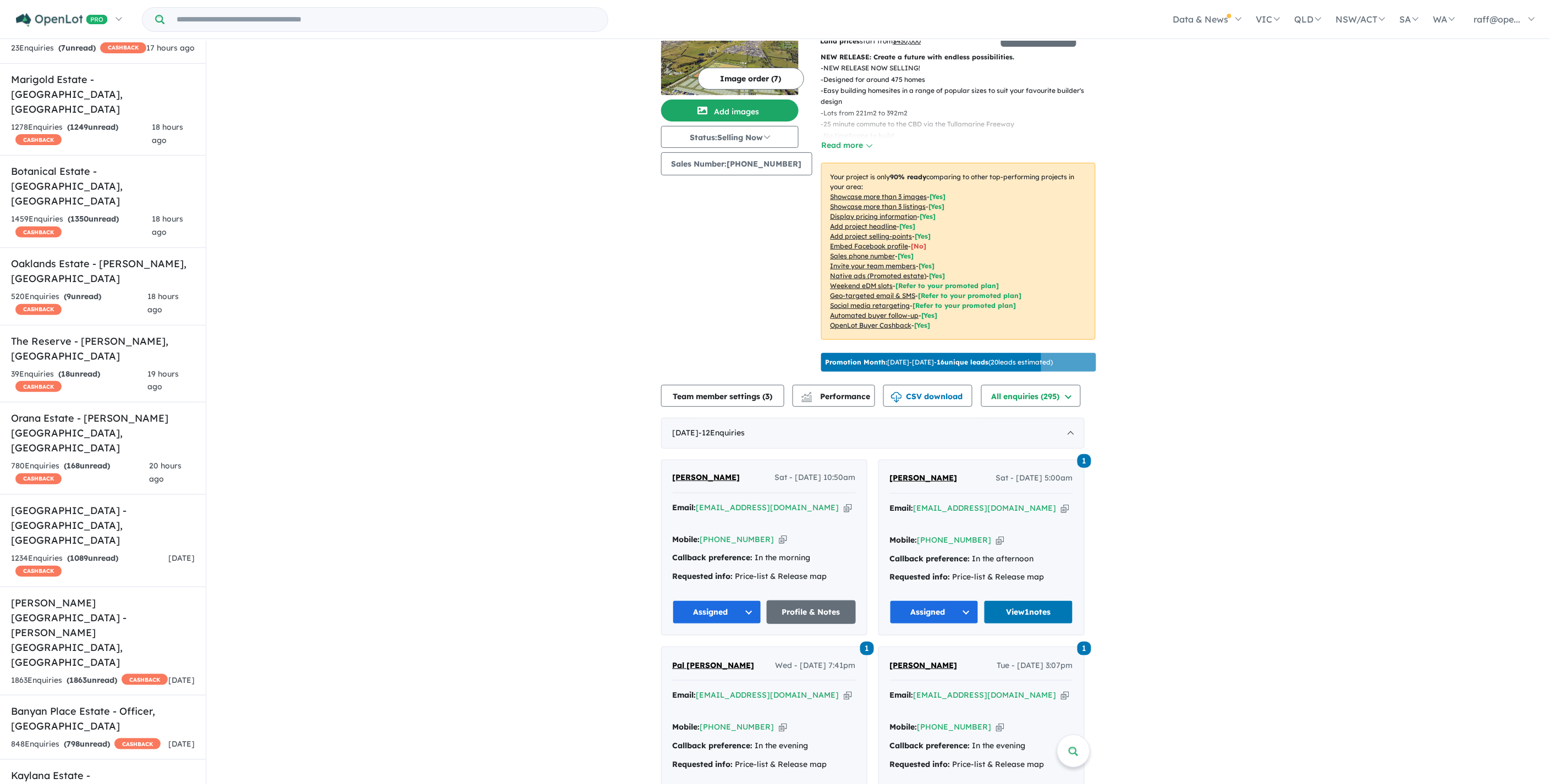
click at [1085, 457] on span "1" at bounding box center [1084, 460] width 14 height 14
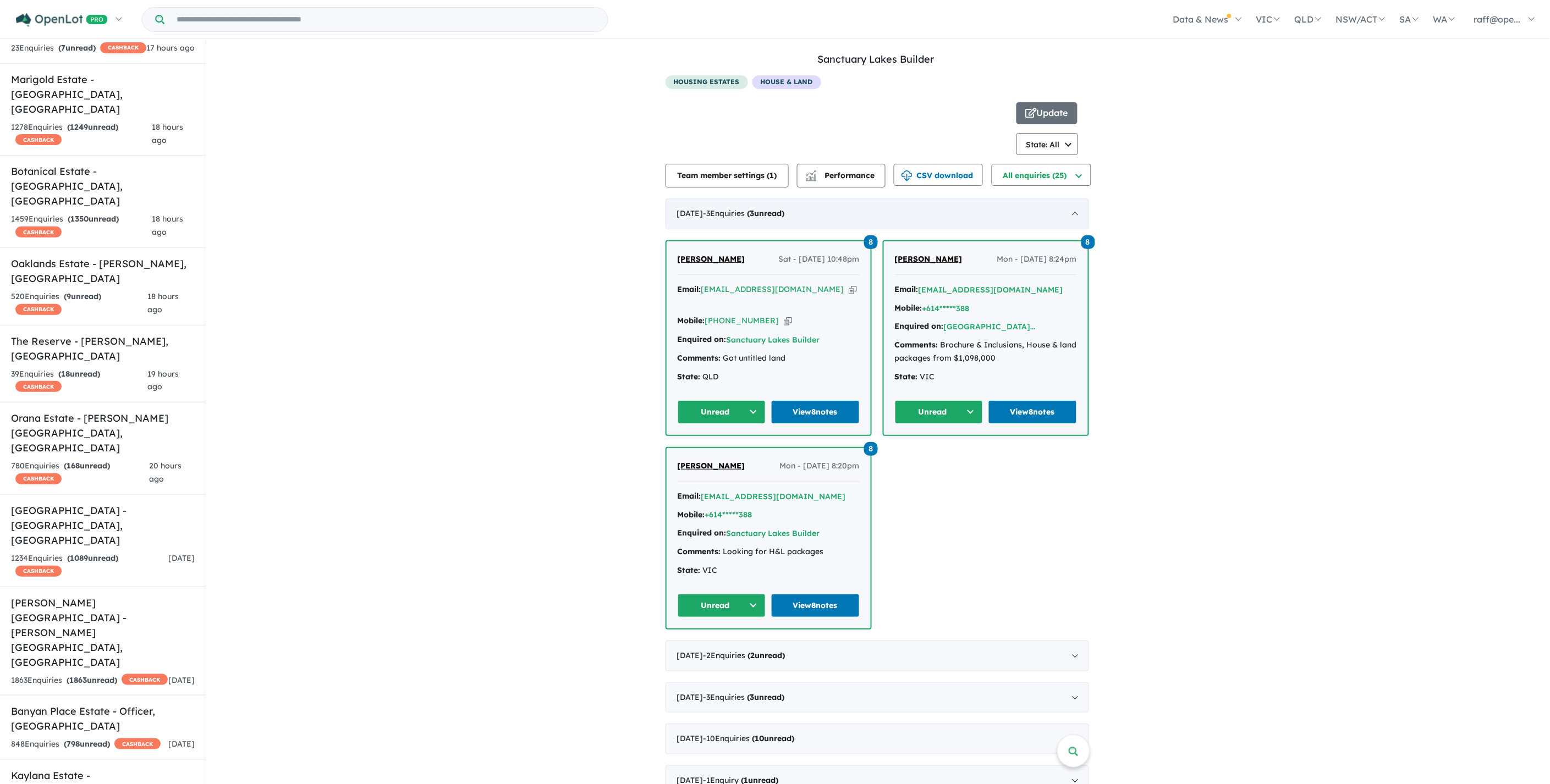
click at [997, 211] on div "[DATE] - 3 Enquir ies ( 3 unread)" at bounding box center [877, 213] width 423 height 31
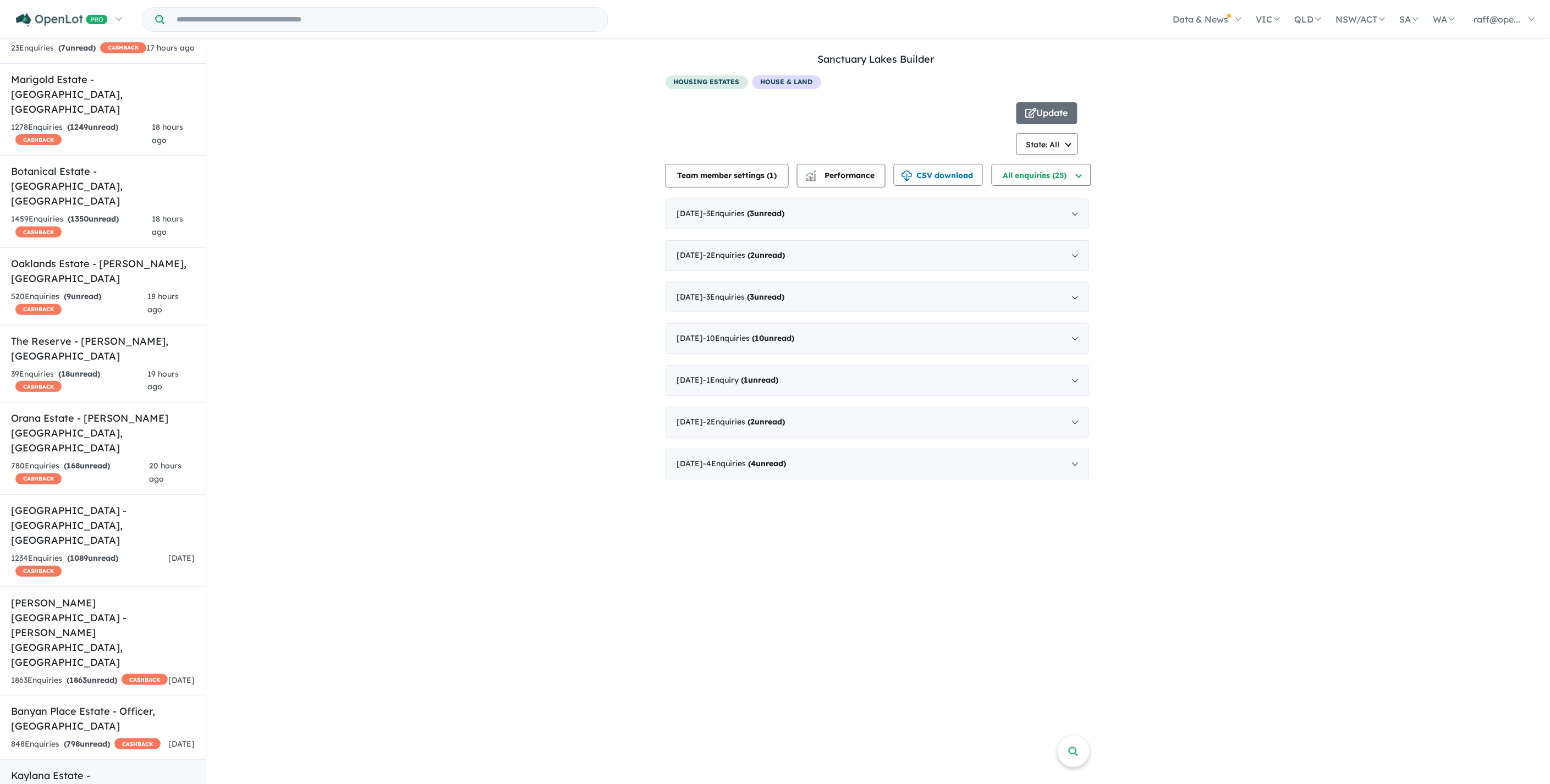
click at [114, 768] on h5 "Kaylana Estate - [GEOGRAPHIC_DATA] , [GEOGRAPHIC_DATA]" at bounding box center [102, 791] width 183 height 45
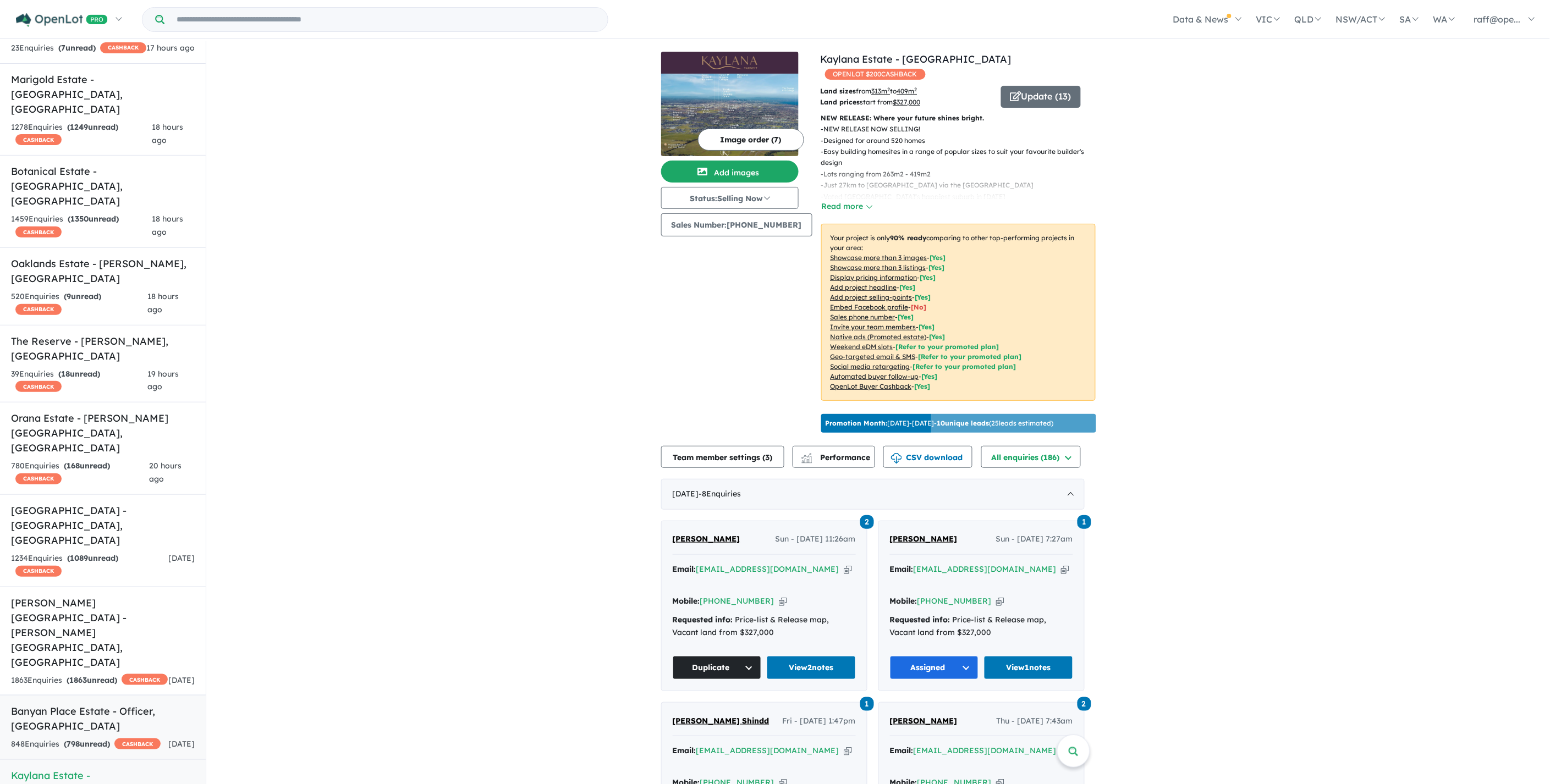
click at [97, 738] on div "848 Enquir ies ( 798 unread) CASHBACK" at bounding box center [85, 744] width 149 height 13
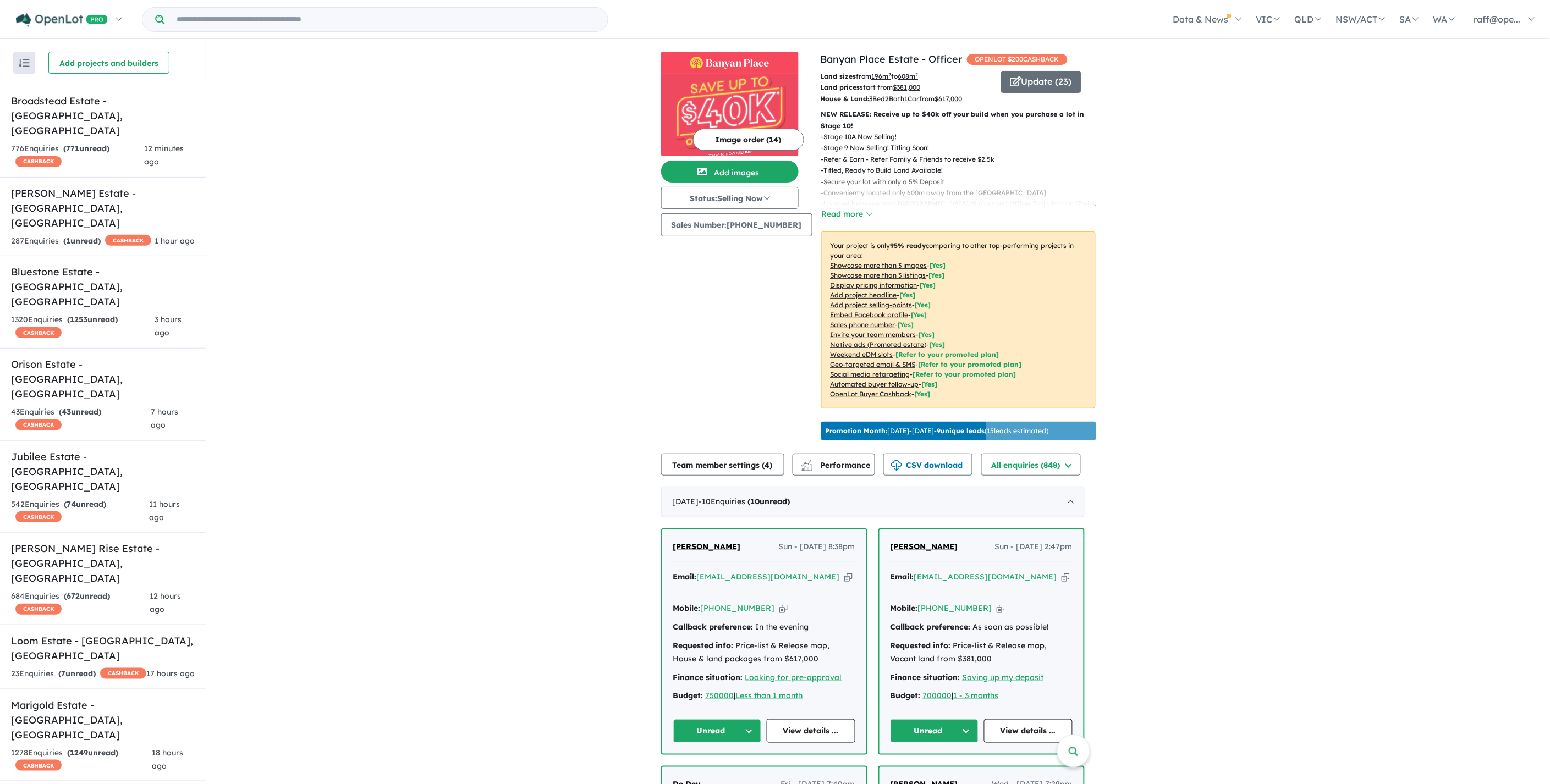
click at [23, 67] on button "button" at bounding box center [24, 62] width 22 height 22
click at [80, 168] on button "By name (A-Z)" at bounding box center [77, 163] width 127 height 25
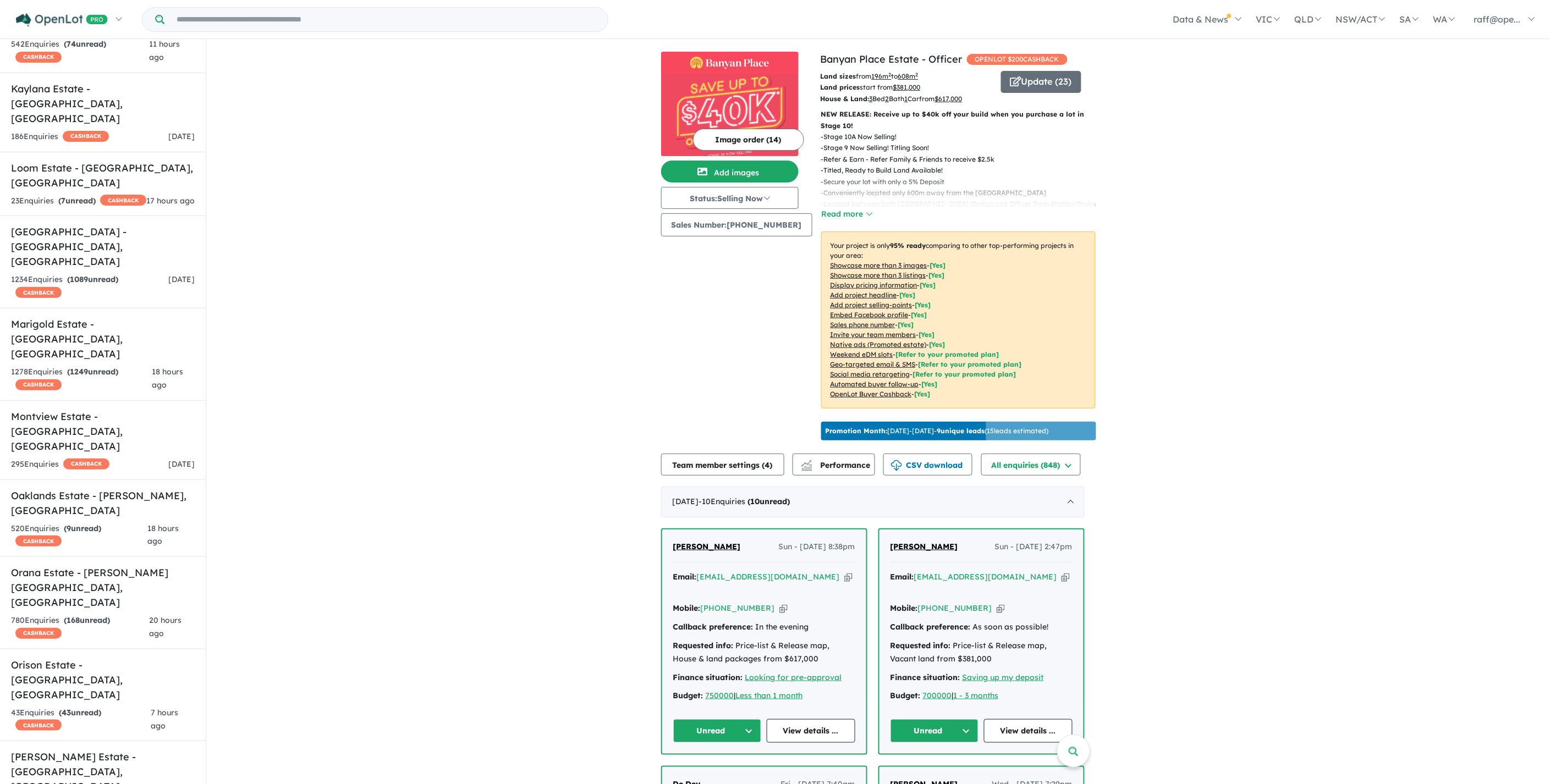
scroll to position [626, 0]
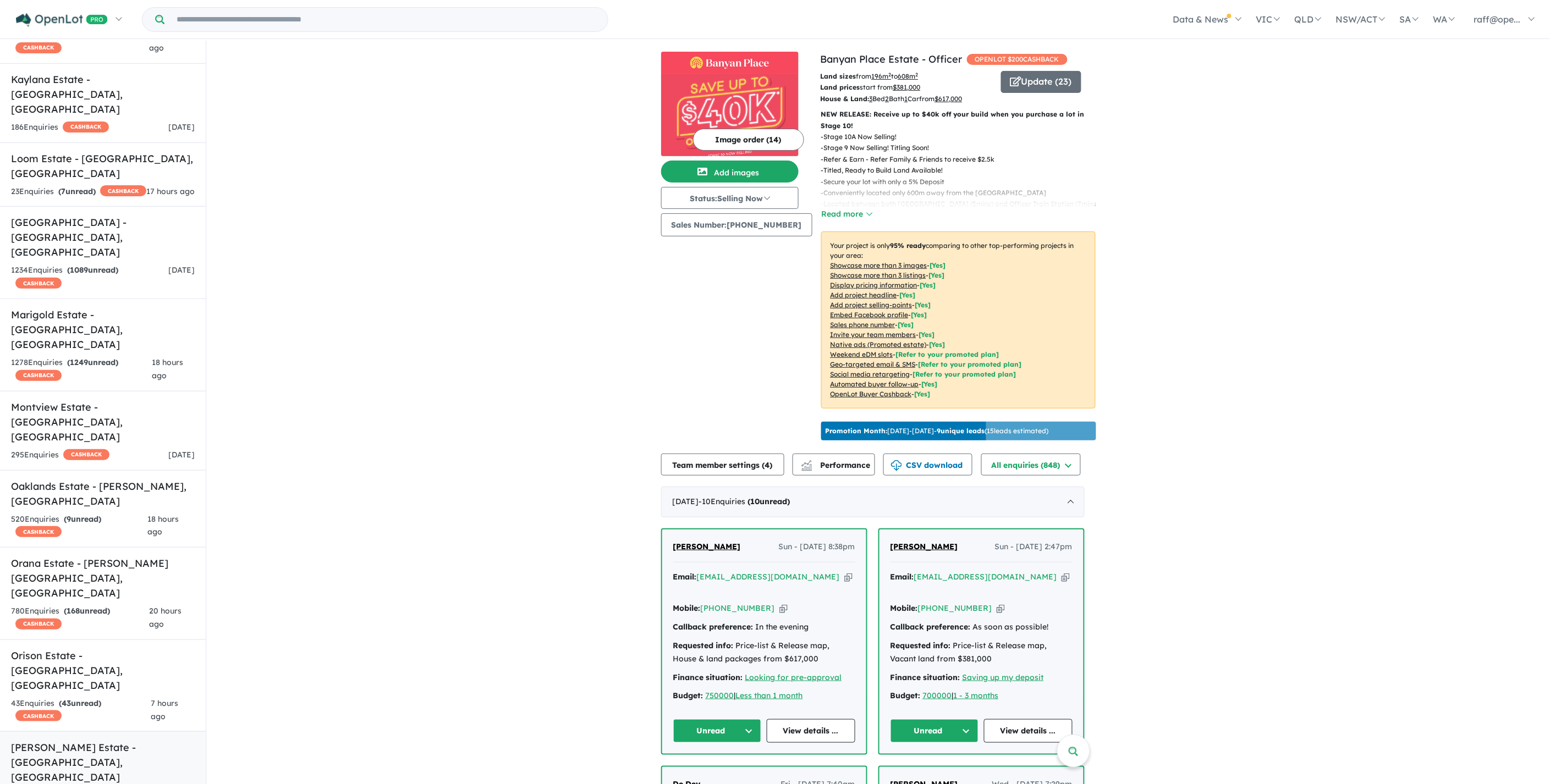
click at [79, 783] on strong "( 1 unread)" at bounding box center [81, 795] width 37 height 10
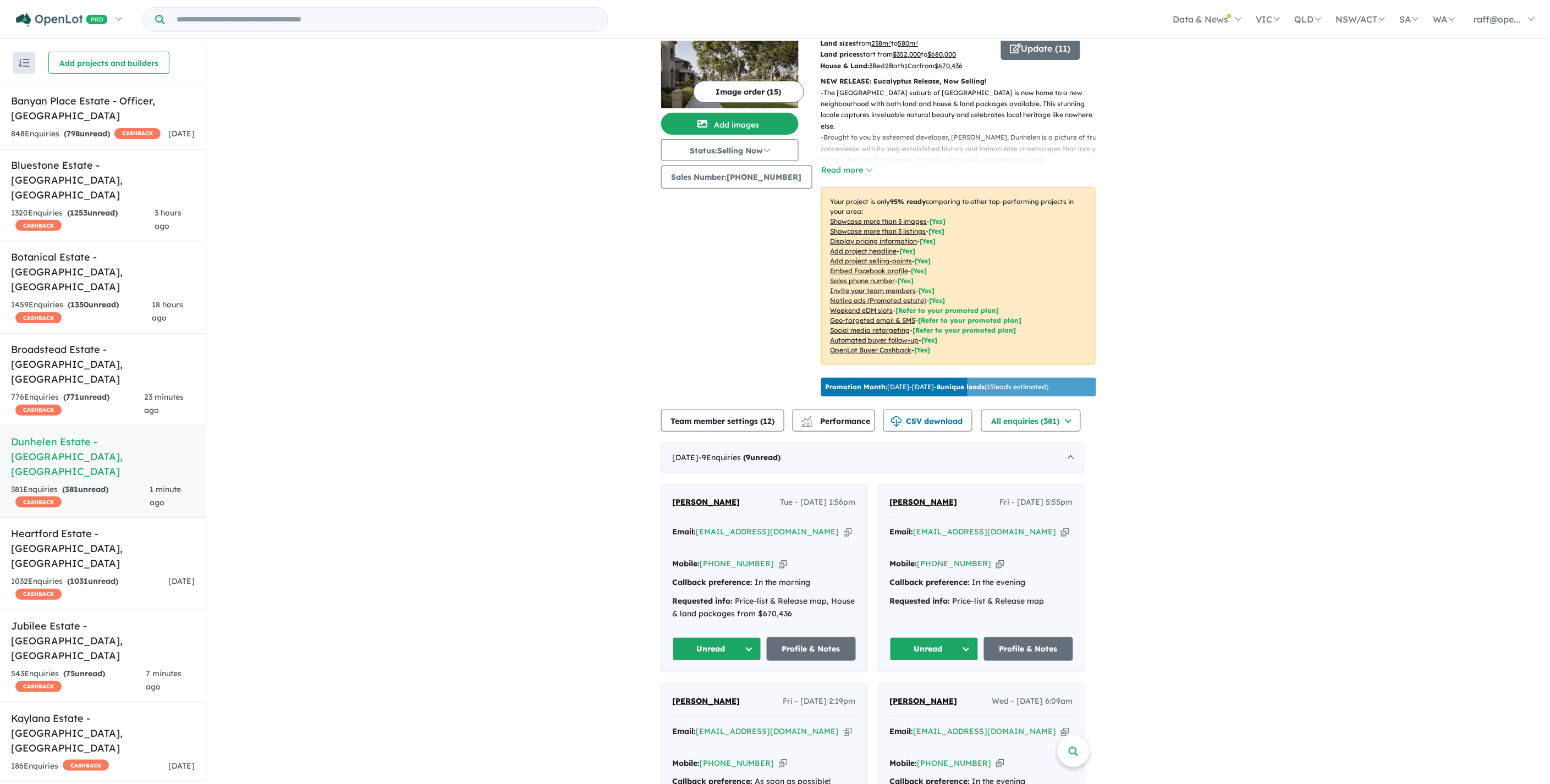
scroll to position [122, 0]
